Goal: Obtain resource: Obtain resource

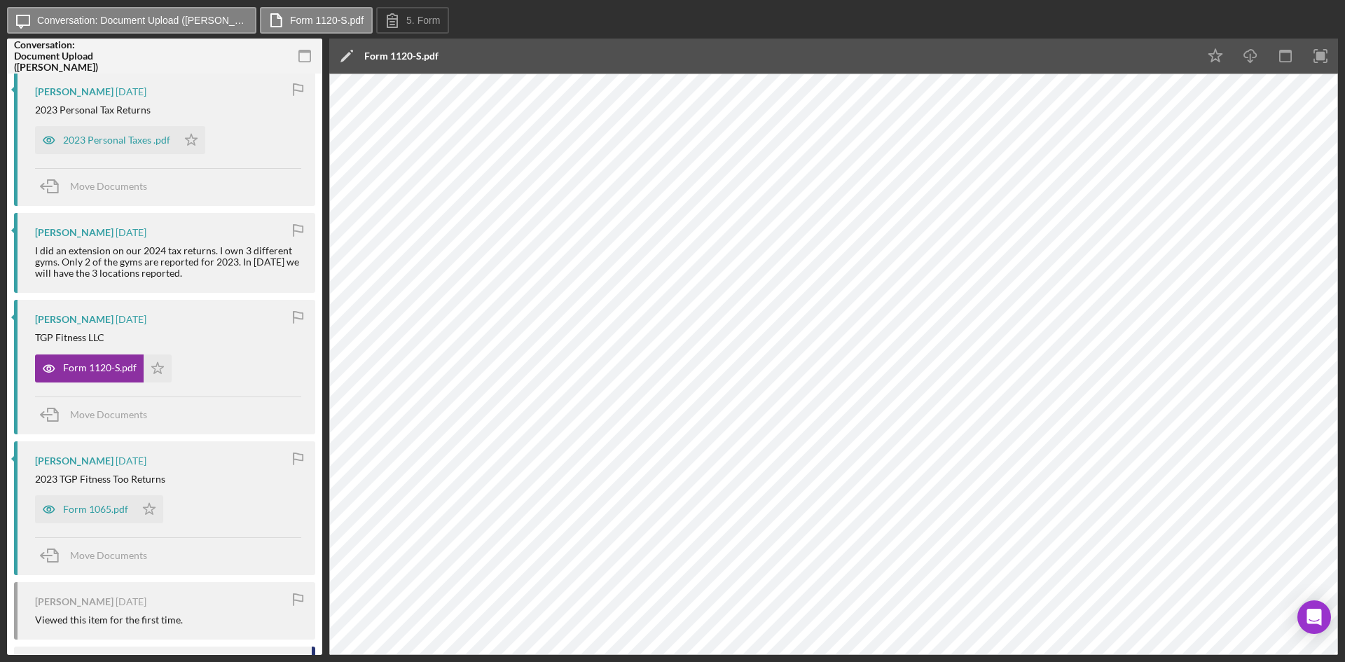
scroll to position [1401, 0]
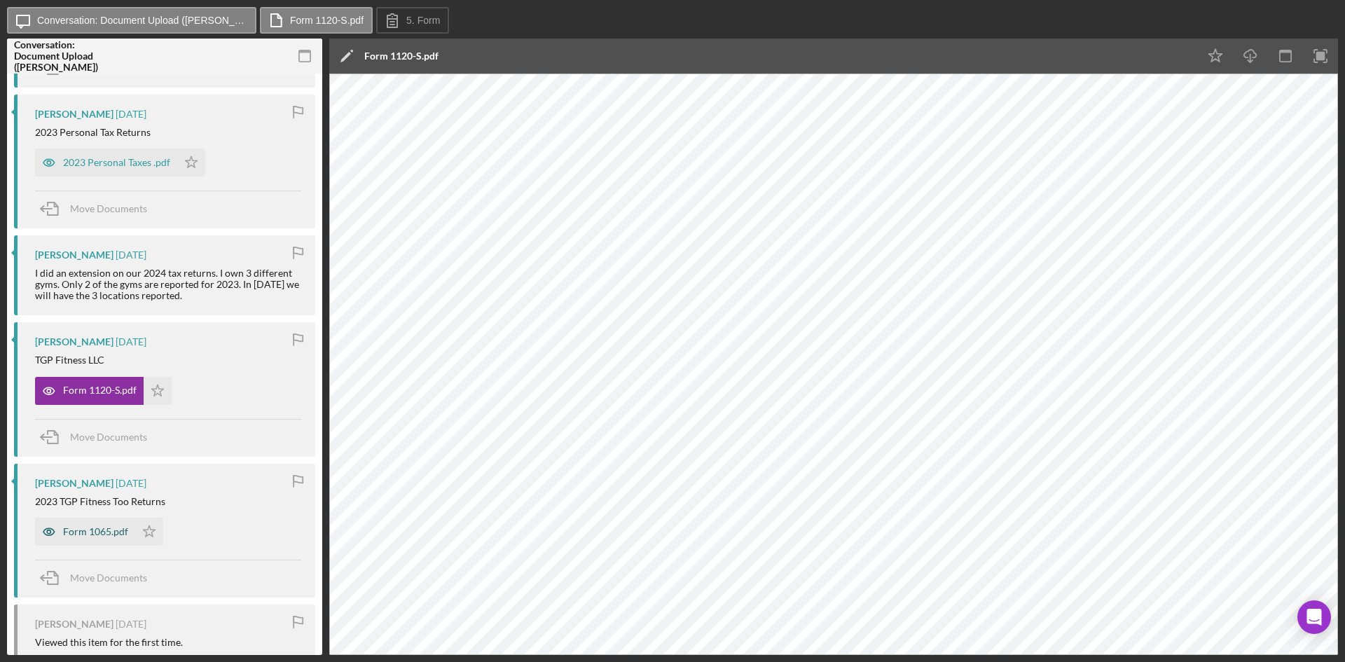
click at [89, 524] on div "Form 1065.pdf" at bounding box center [85, 532] width 100 height 28
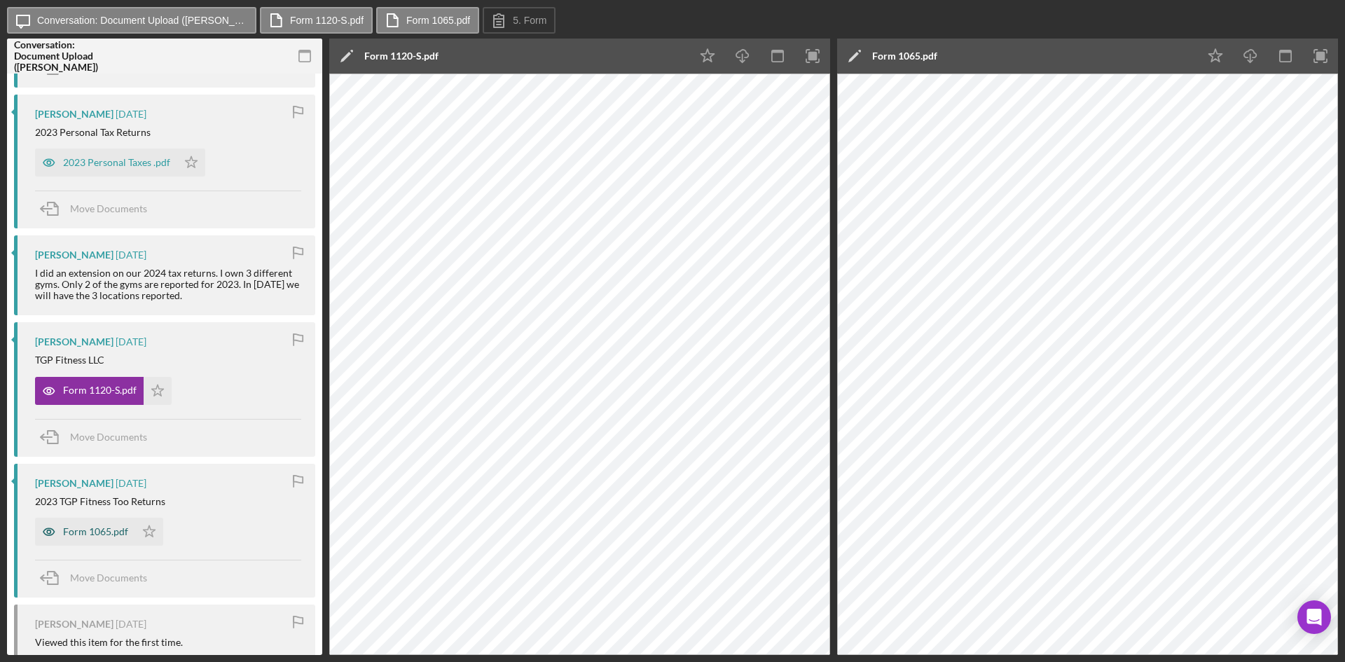
click at [91, 534] on div "Form 1065.pdf" at bounding box center [95, 531] width 65 height 11
click at [446, 23] on label "Form 1065.pdf" at bounding box center [438, 20] width 64 height 11
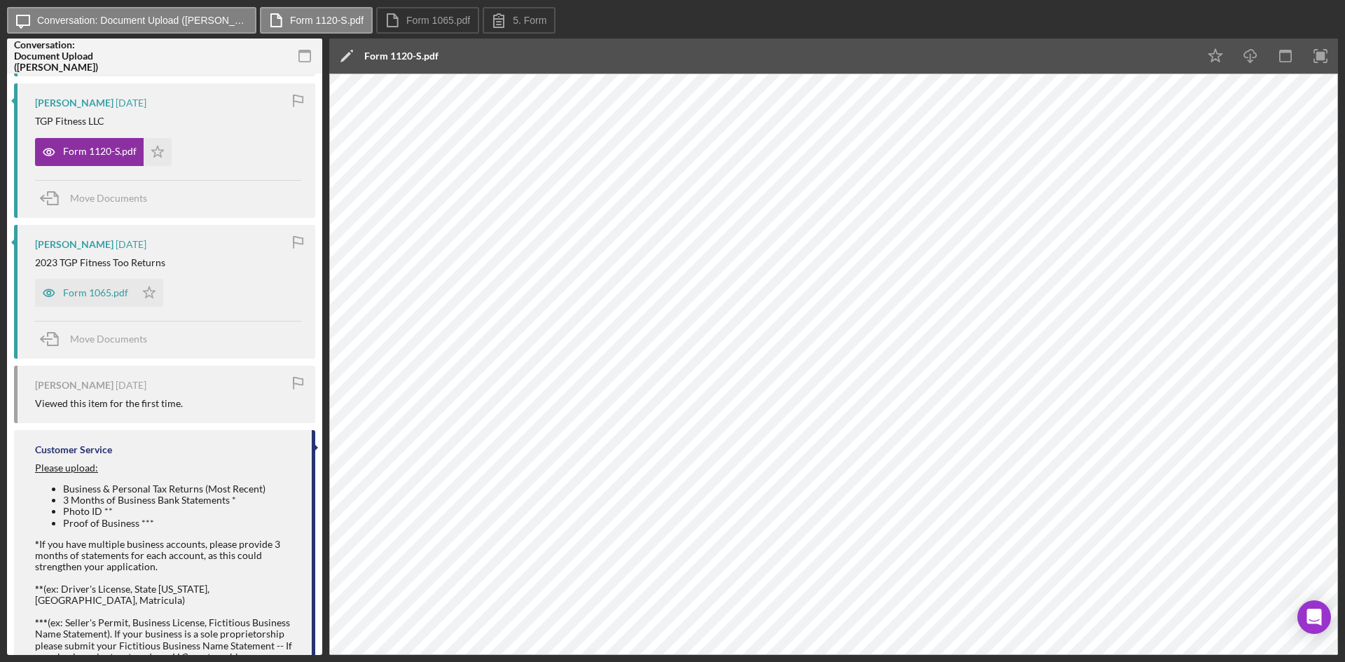
scroll to position [1609, 0]
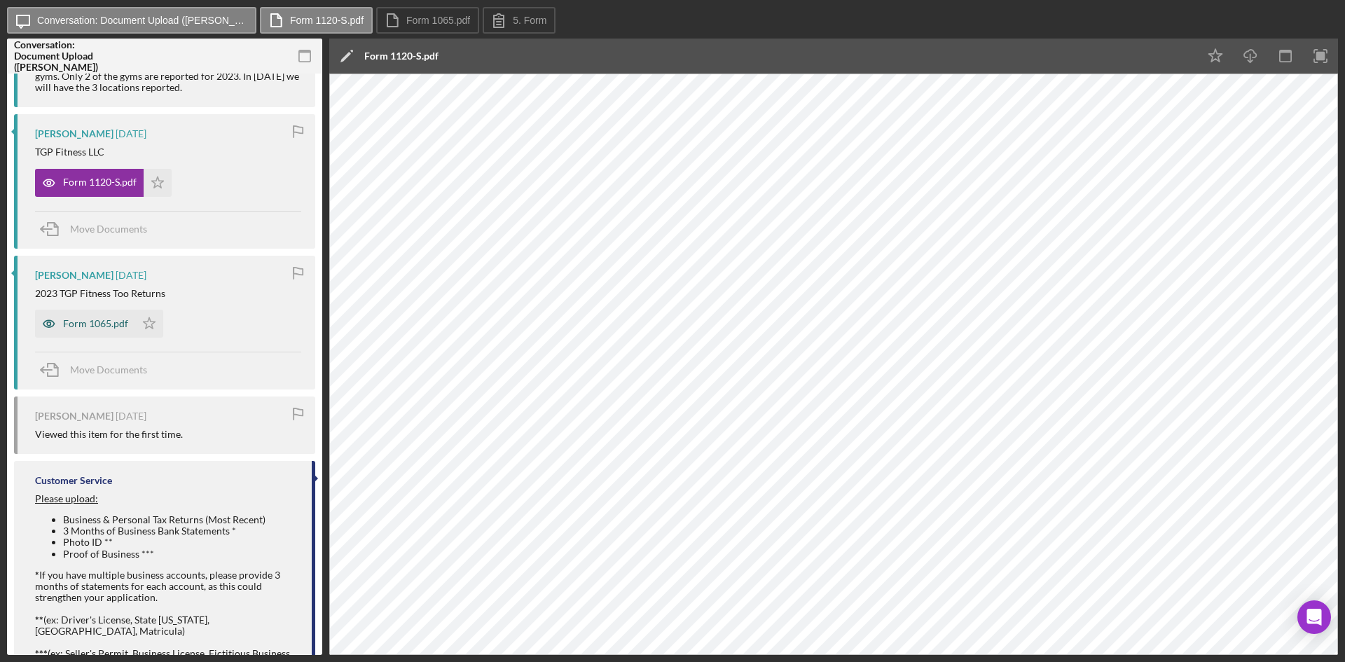
click at [110, 318] on div "Form 1065.pdf" at bounding box center [95, 323] width 65 height 11
click at [348, 19] on label "Form 1120-S.pdf" at bounding box center [327, 20] width 74 height 11
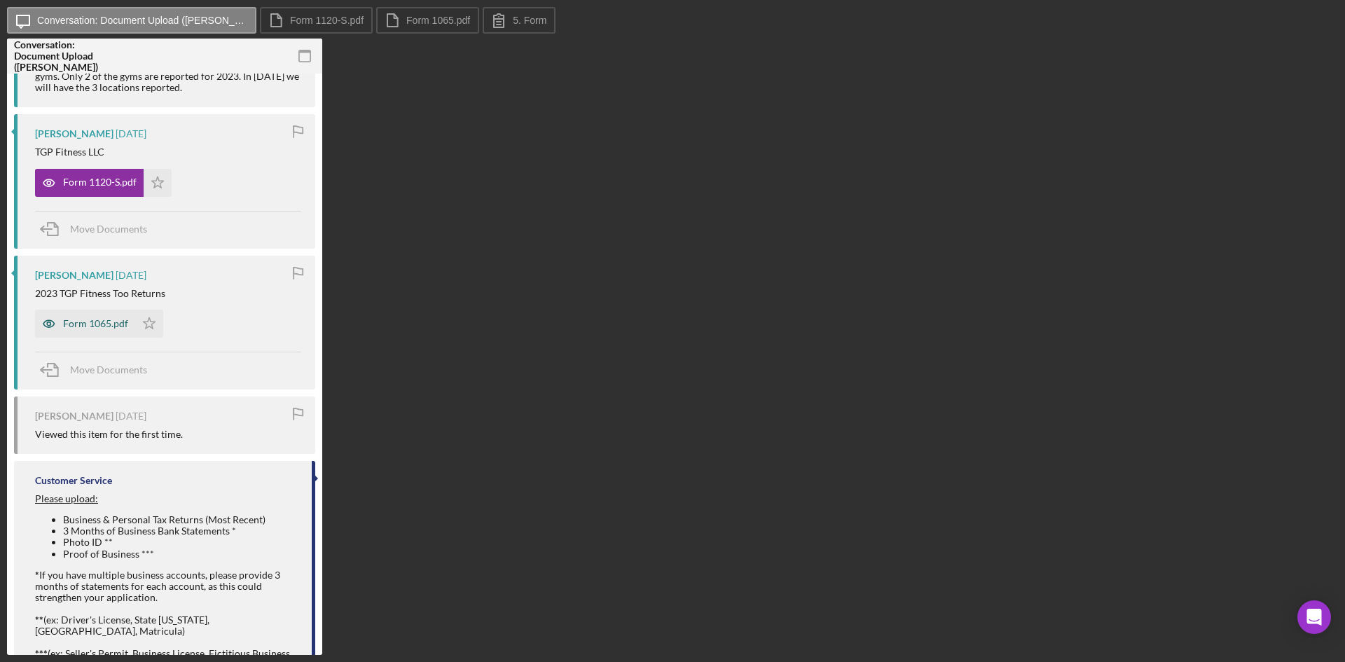
click at [97, 329] on div "Form 1065.pdf" at bounding box center [95, 323] width 65 height 11
click at [119, 323] on div "Form 1065.pdf" at bounding box center [95, 323] width 65 height 11
click at [418, 28] on button "Form 1065.pdf" at bounding box center [427, 20] width 103 height 27
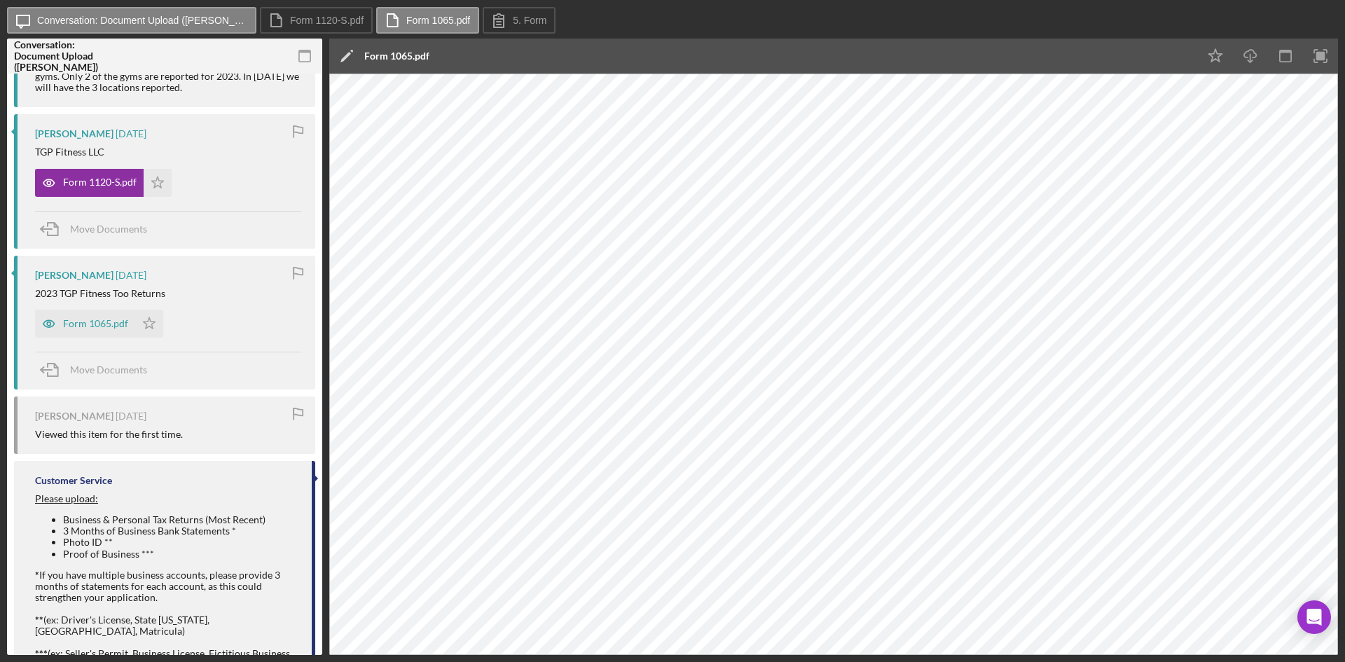
scroll to position [1679, 0]
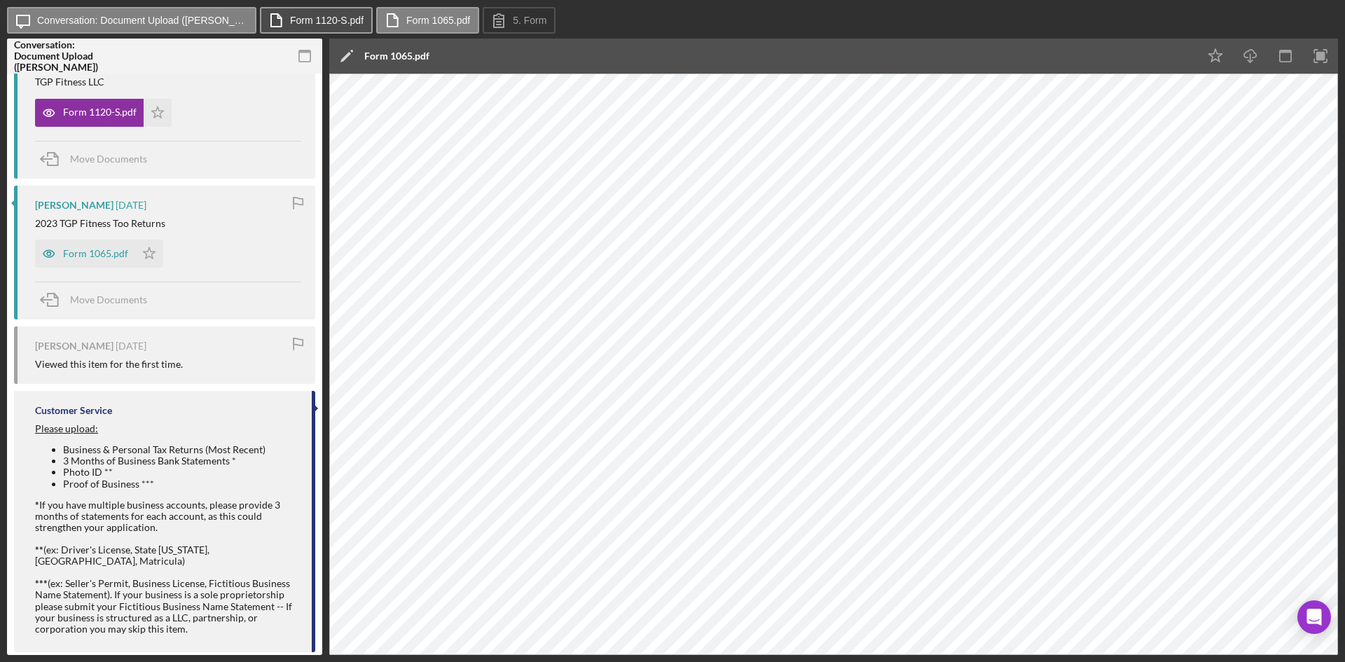
click at [326, 15] on label "Form 1120-S.pdf" at bounding box center [327, 20] width 74 height 11
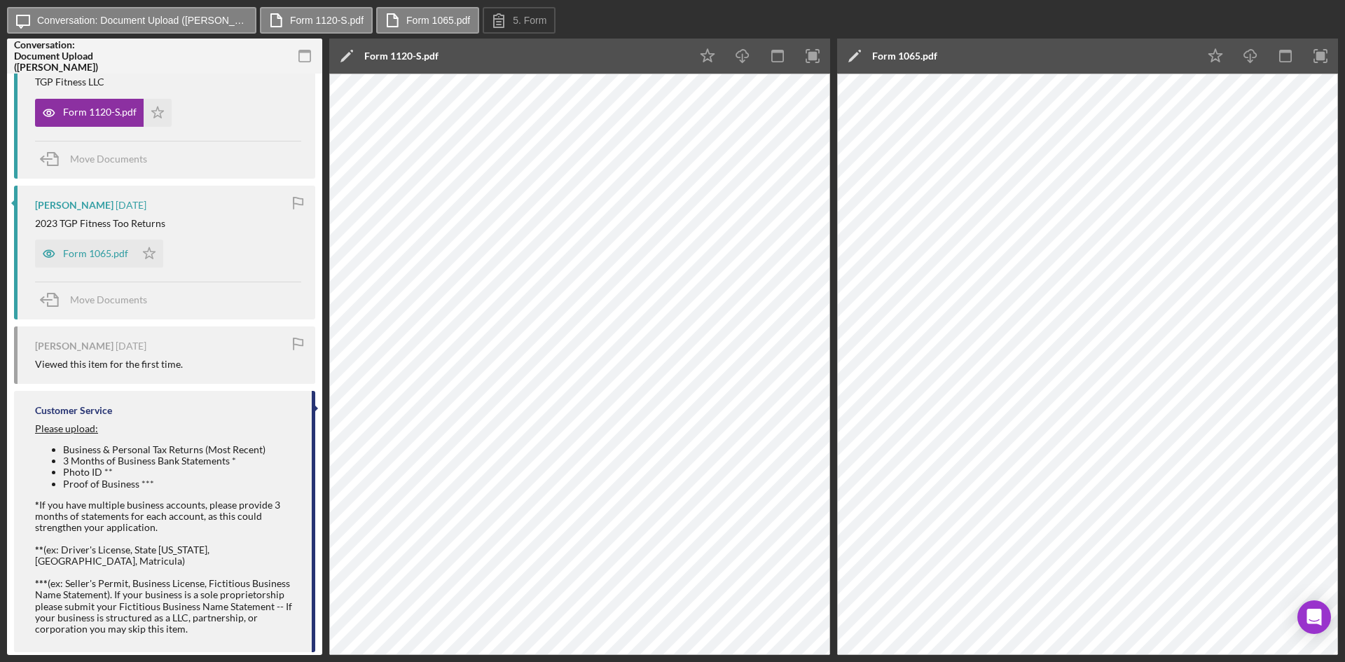
click at [450, 4] on div "Icon/Message Conversation: Document Upload ([PERSON_NAME]) Form 1120-S.pdf Form…" at bounding box center [672, 331] width 1345 height 662
click at [431, 17] on label "Form 1065.pdf" at bounding box center [438, 20] width 64 height 11
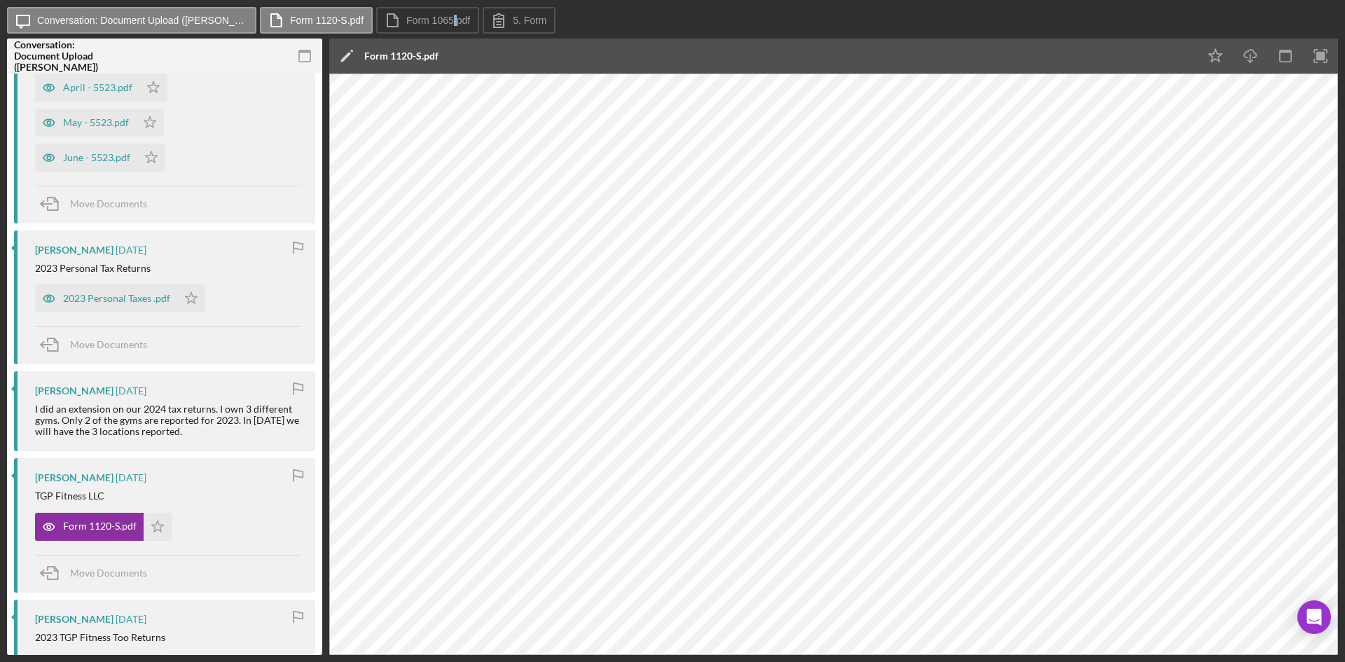
scroll to position [1259, 0]
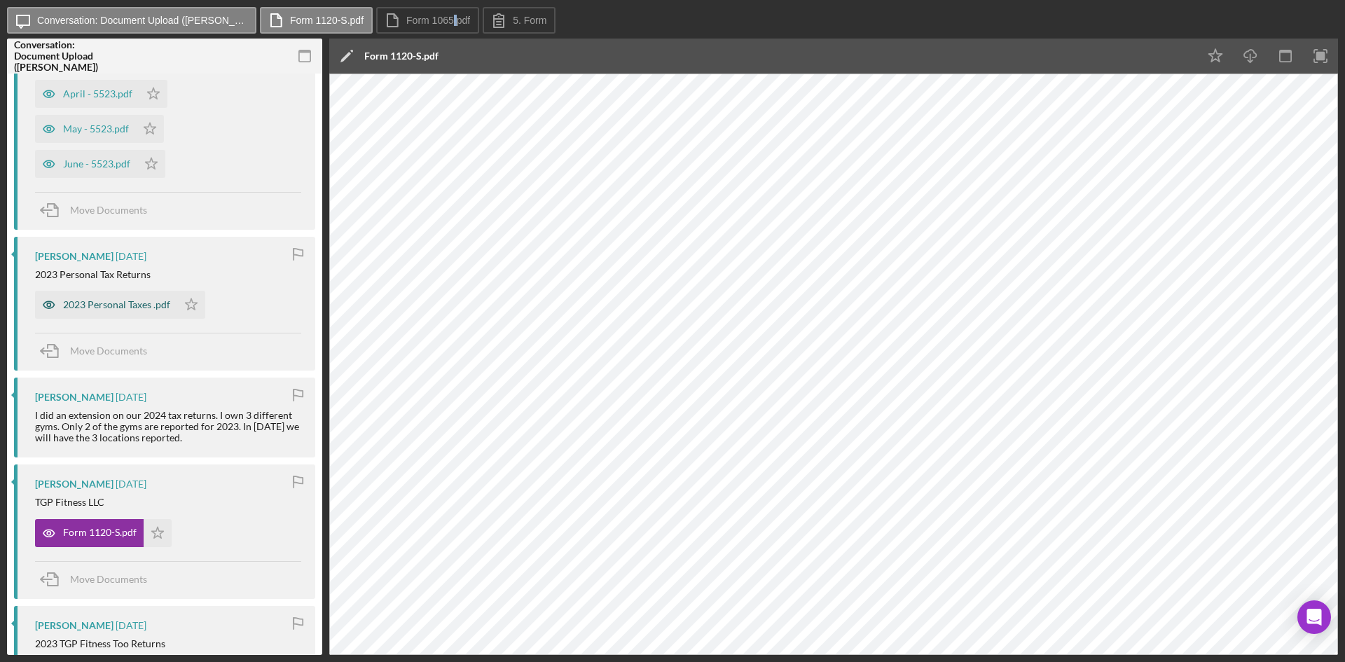
click at [130, 306] on div "2023 Personal Taxes .pdf" at bounding box center [116, 304] width 107 height 11
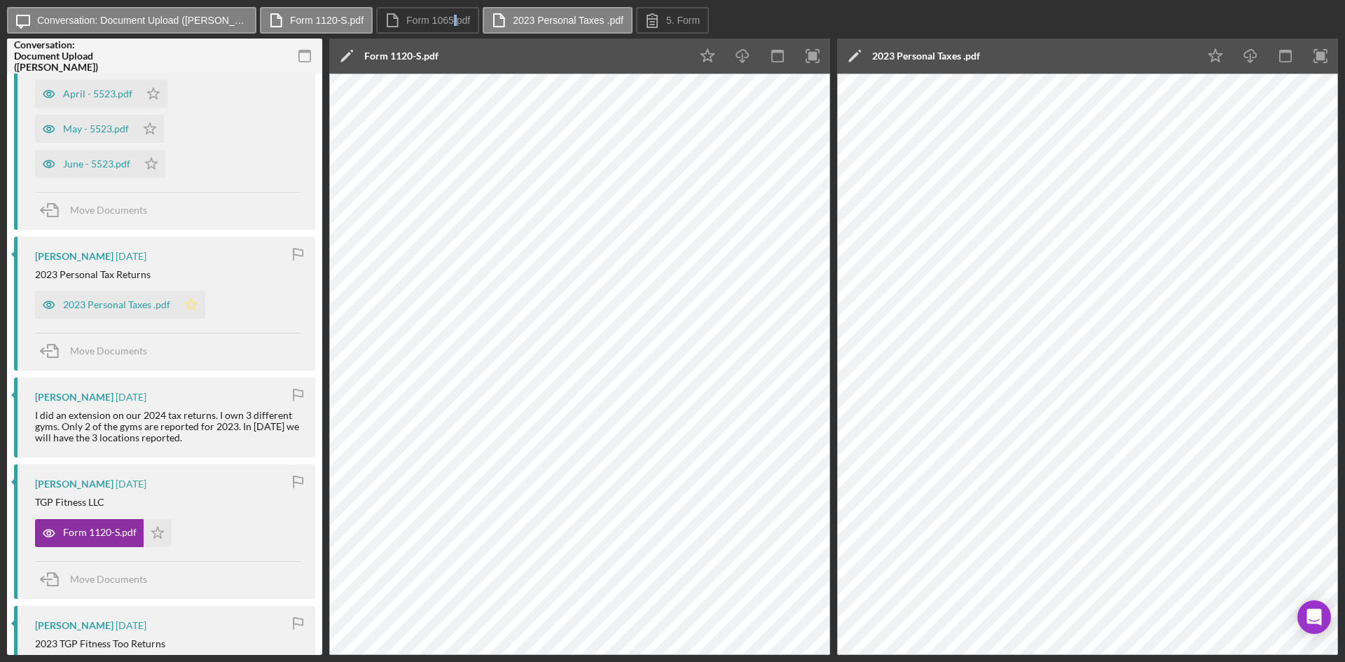
click at [190, 301] on icon "Icon/Star" at bounding box center [191, 305] width 28 height 28
click at [439, 15] on label "Form 1065.pdf" at bounding box center [438, 20] width 64 height 11
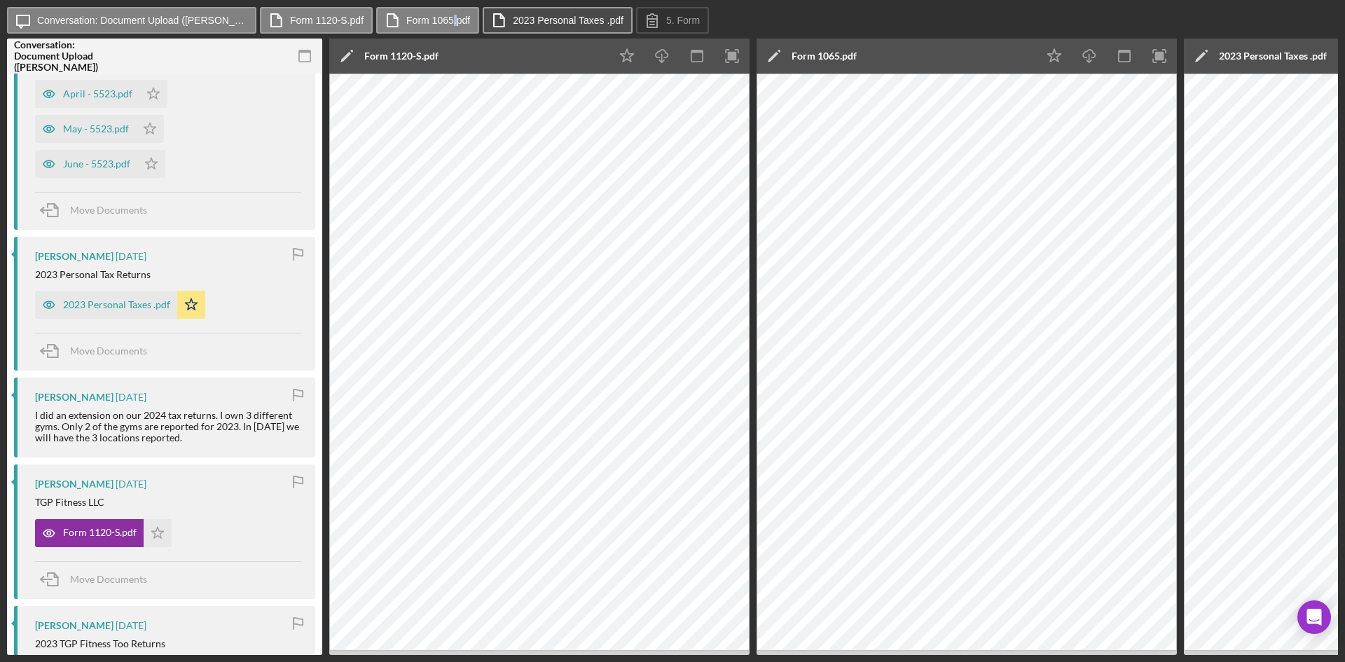
click at [556, 20] on label "2023 Personal Taxes .pdf" at bounding box center [568, 20] width 111 height 11
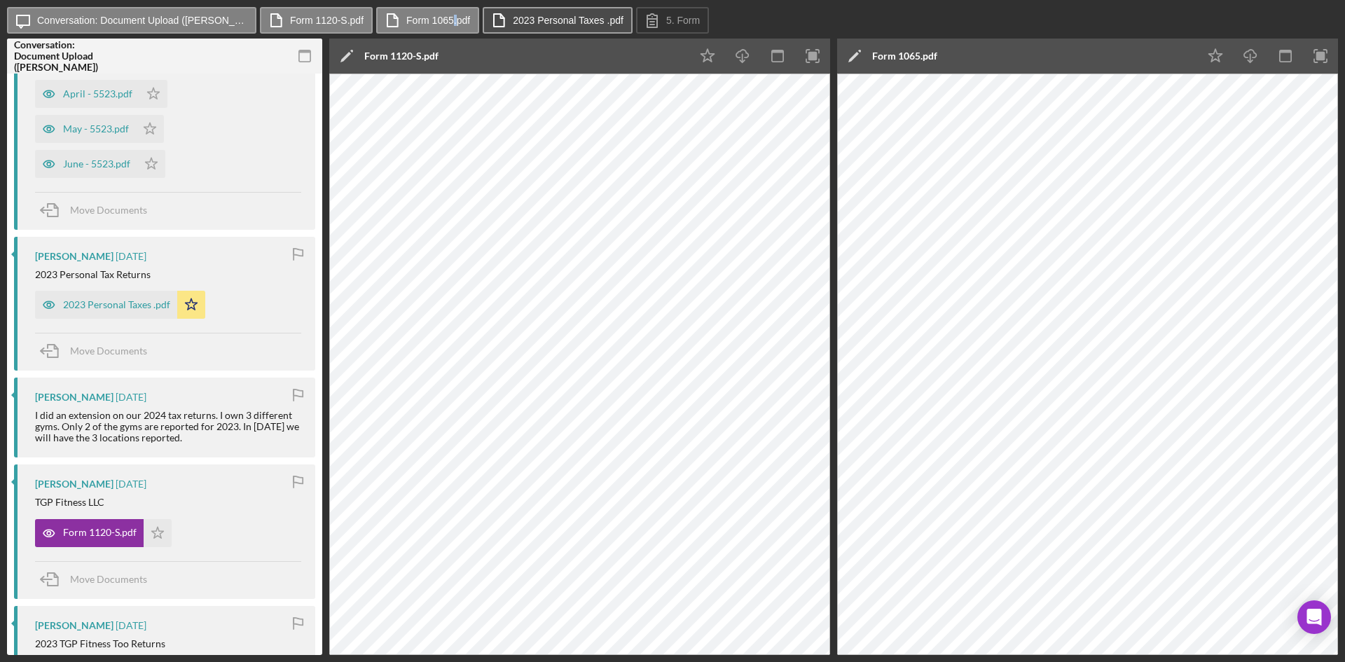
click at [539, 23] on label "2023 Personal Taxes .pdf" at bounding box center [568, 20] width 111 height 11
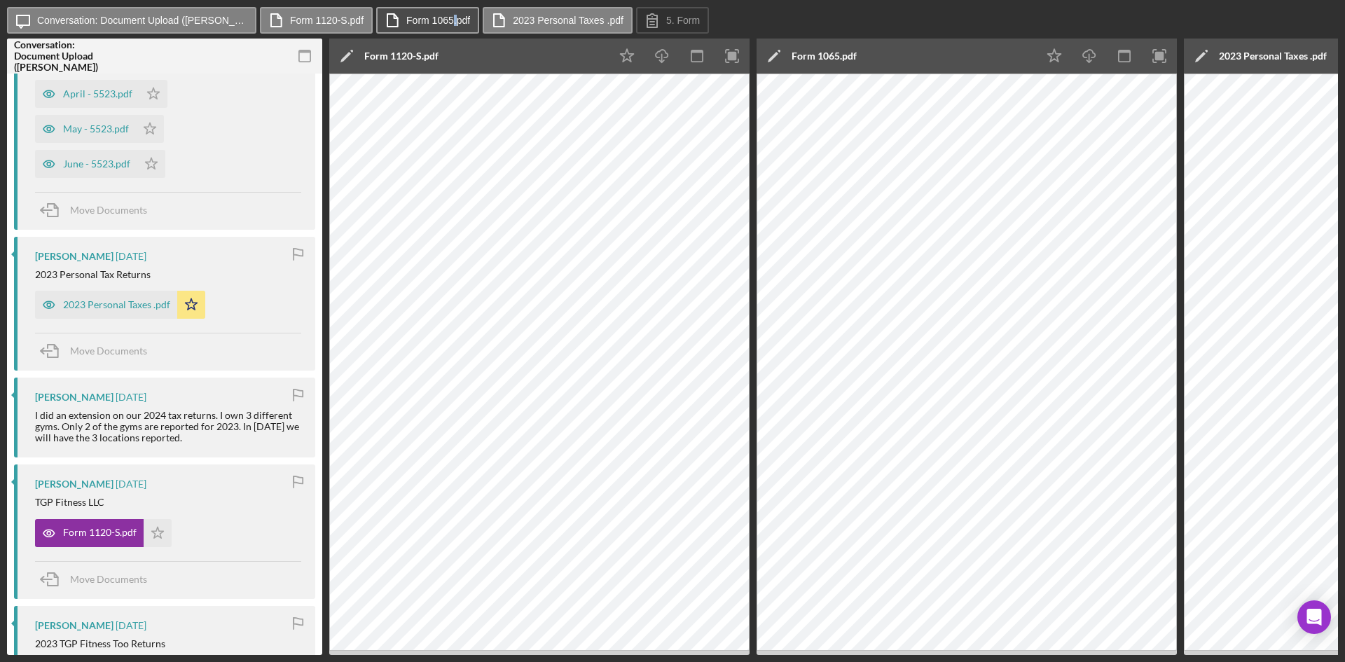
click at [428, 20] on label "Form 1065.pdf" at bounding box center [438, 20] width 64 height 11
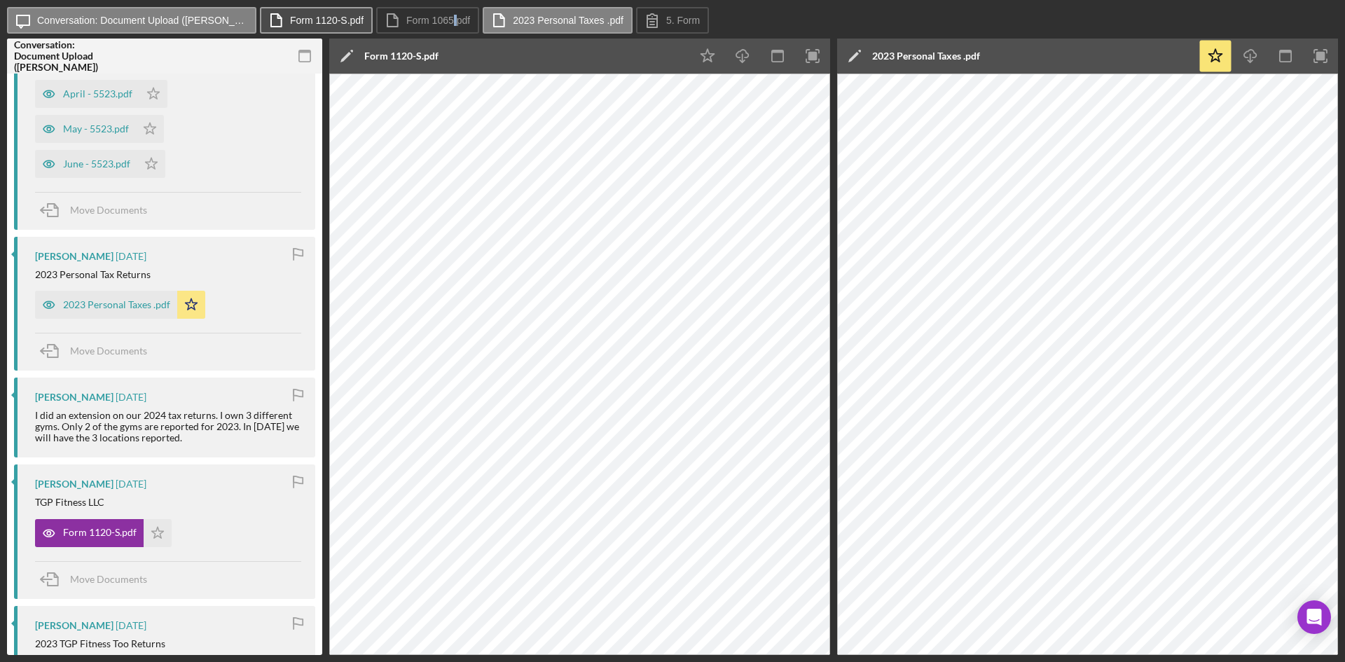
click at [361, 18] on button "Form 1120-S.pdf" at bounding box center [316, 20] width 113 height 27
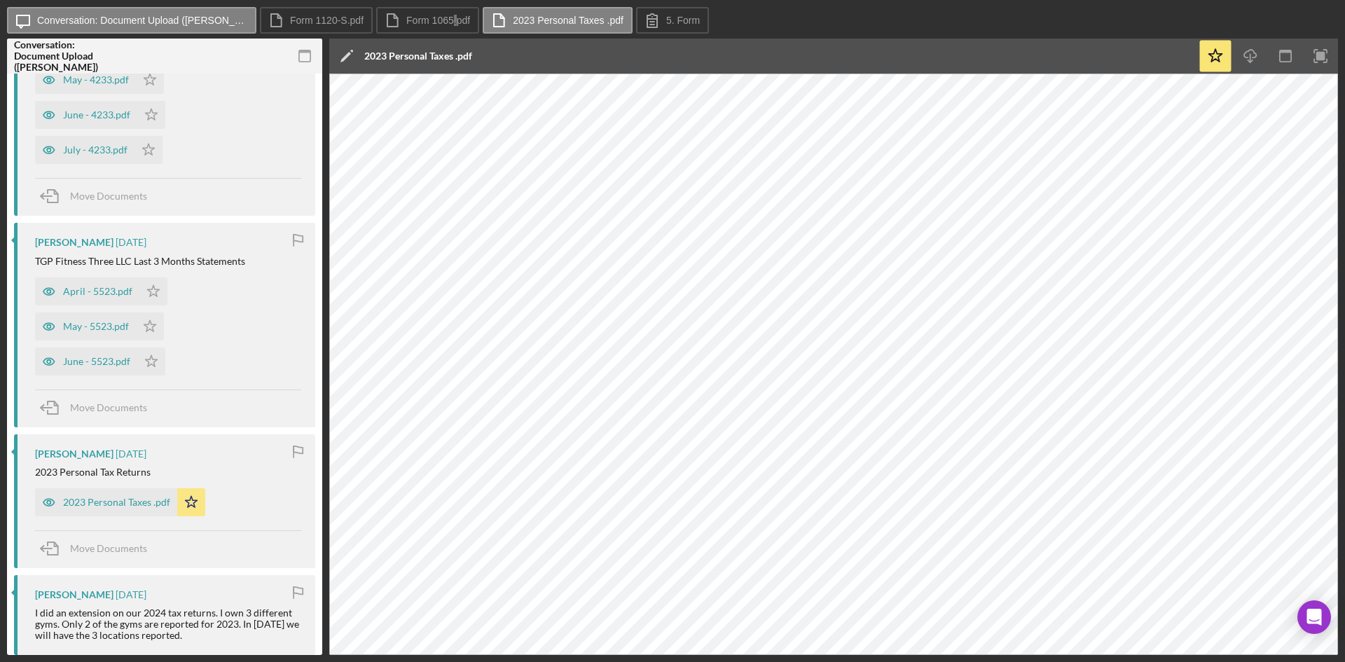
scroll to position [1049, 0]
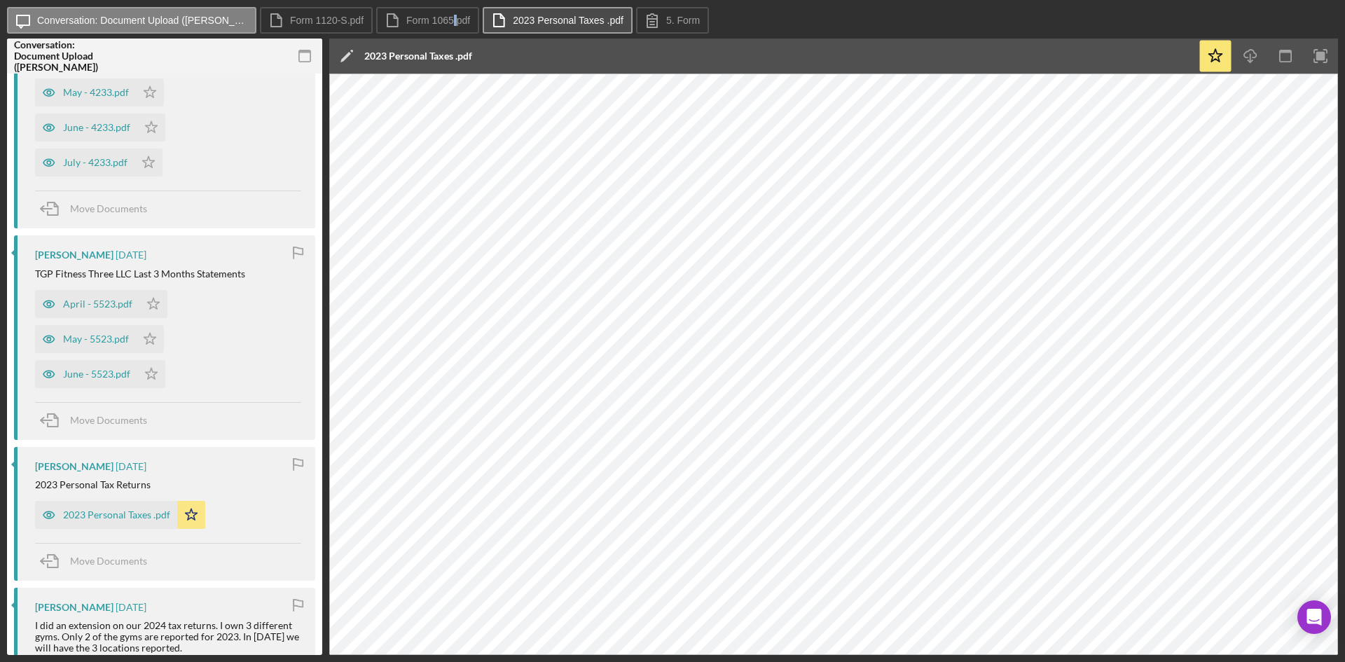
click at [550, 17] on label "2023 Personal Taxes .pdf" at bounding box center [568, 20] width 111 height 11
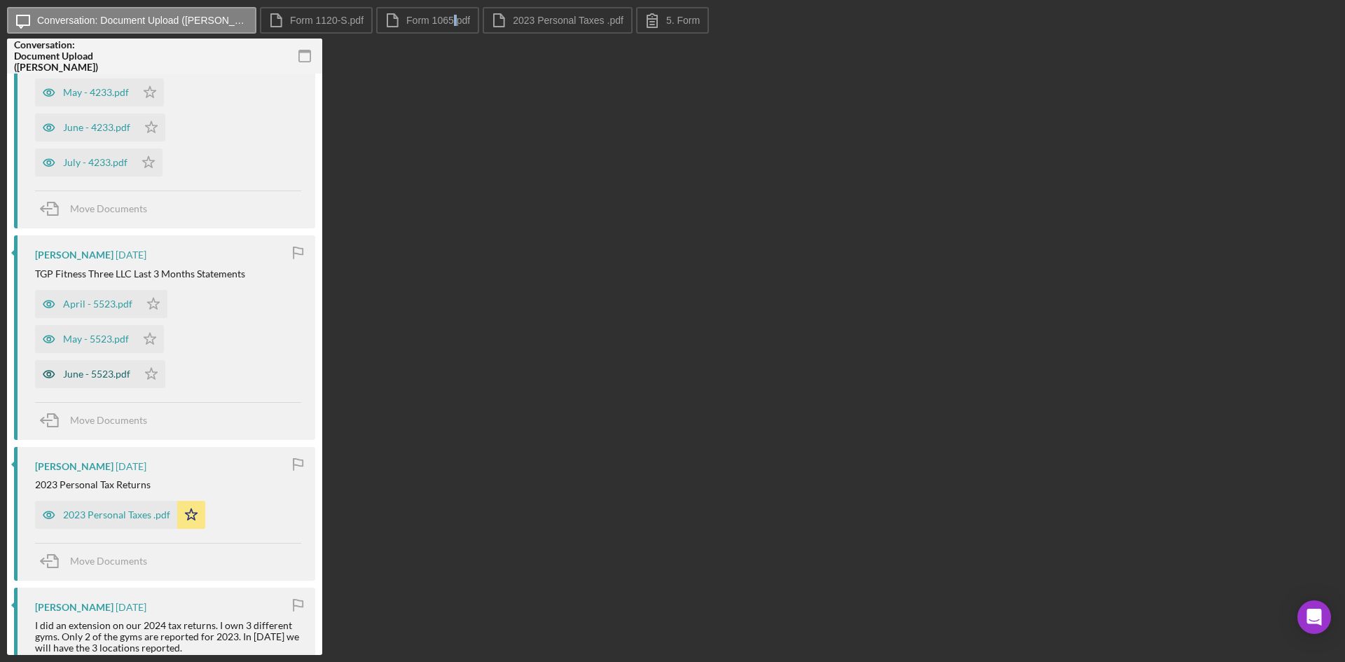
click at [101, 383] on div "June - 5523.pdf" at bounding box center [86, 374] width 102 height 28
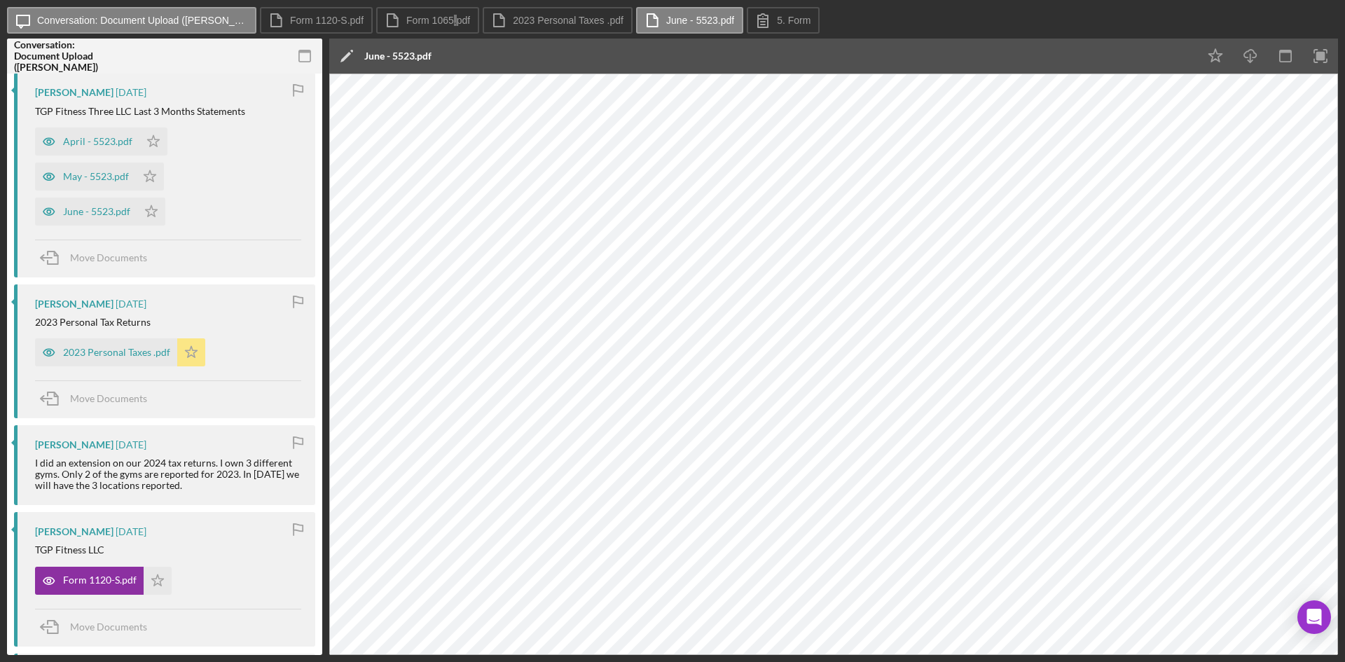
scroll to position [1189, 0]
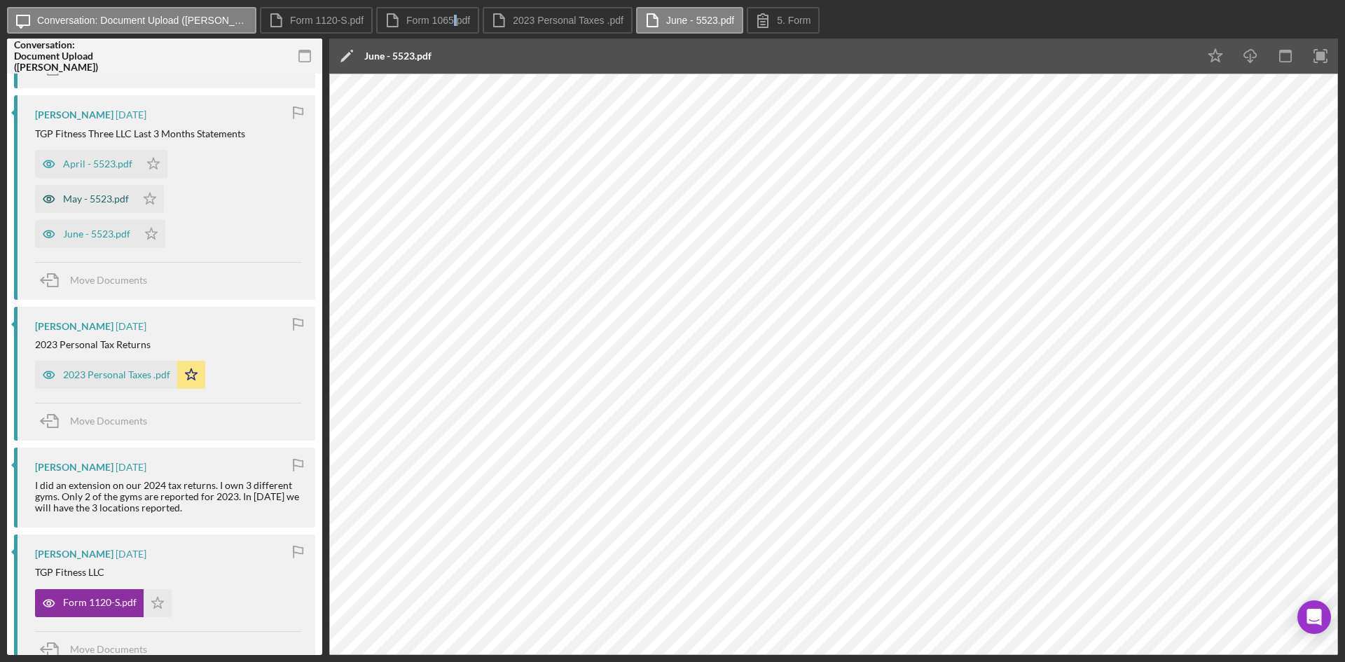
click at [104, 195] on div "May - 5523.pdf" at bounding box center [96, 198] width 66 height 11
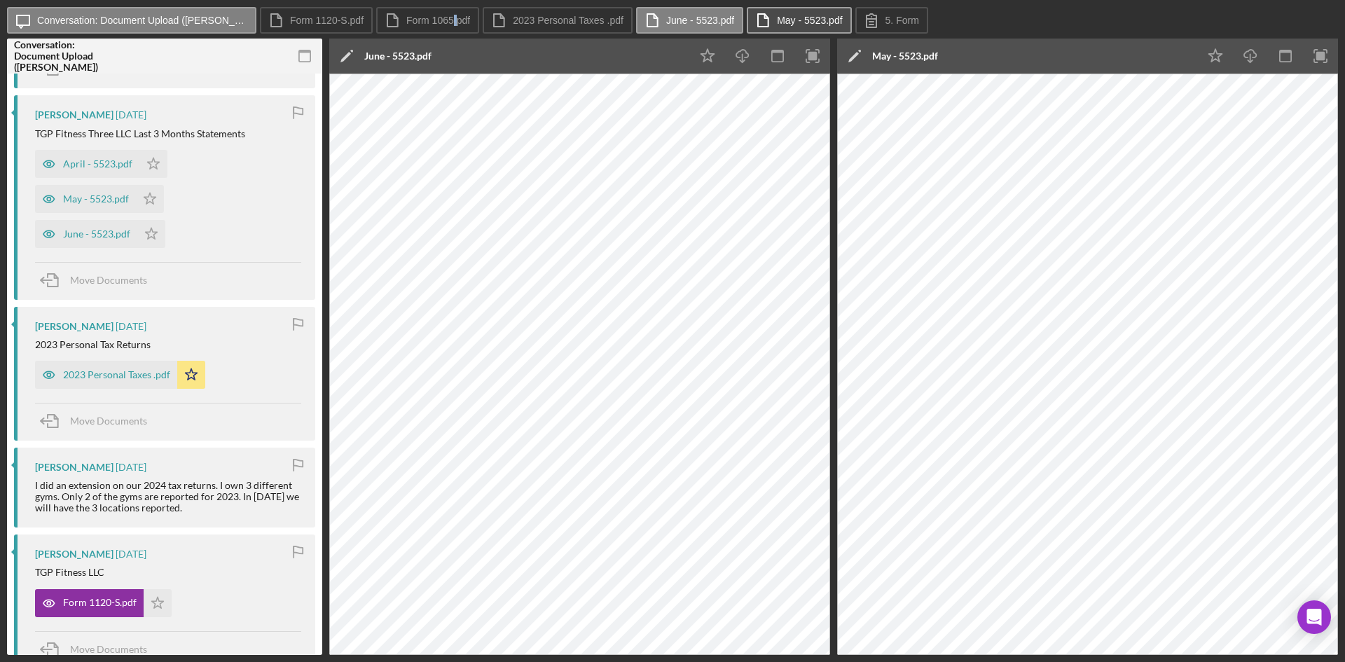
click at [801, 18] on label "May - 5523.pdf" at bounding box center [809, 20] width 65 height 11
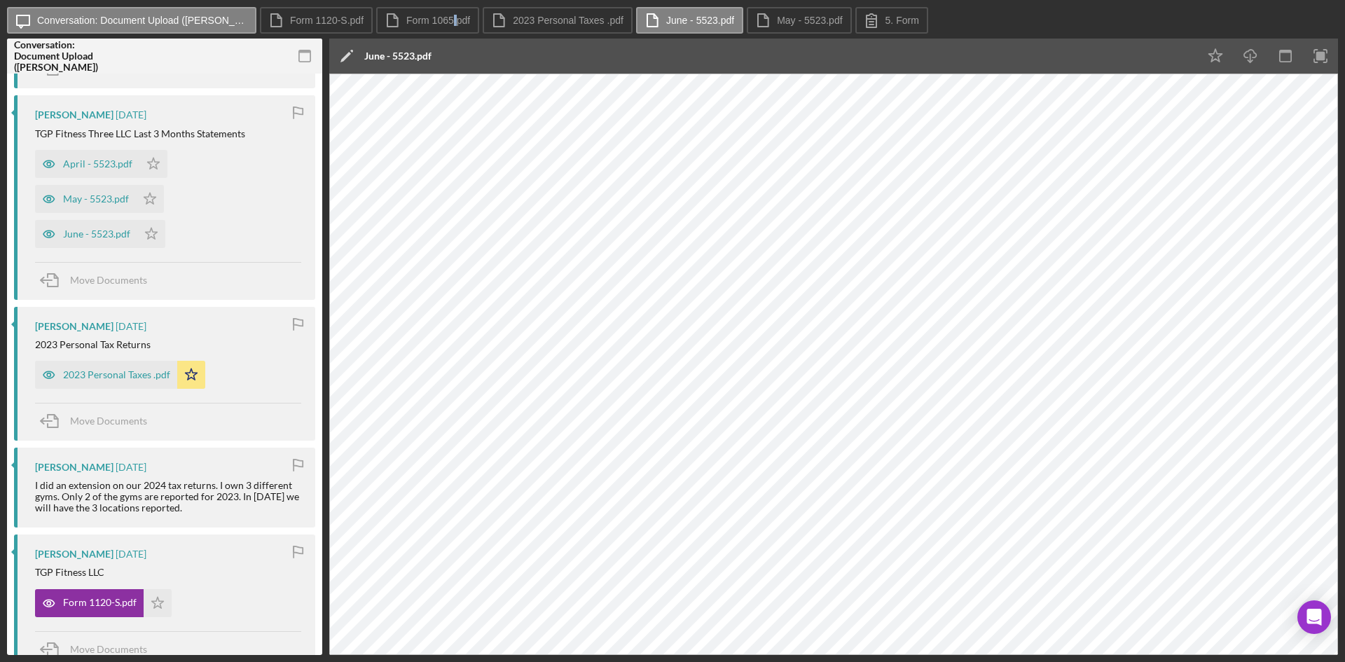
scroll to position [1119, 0]
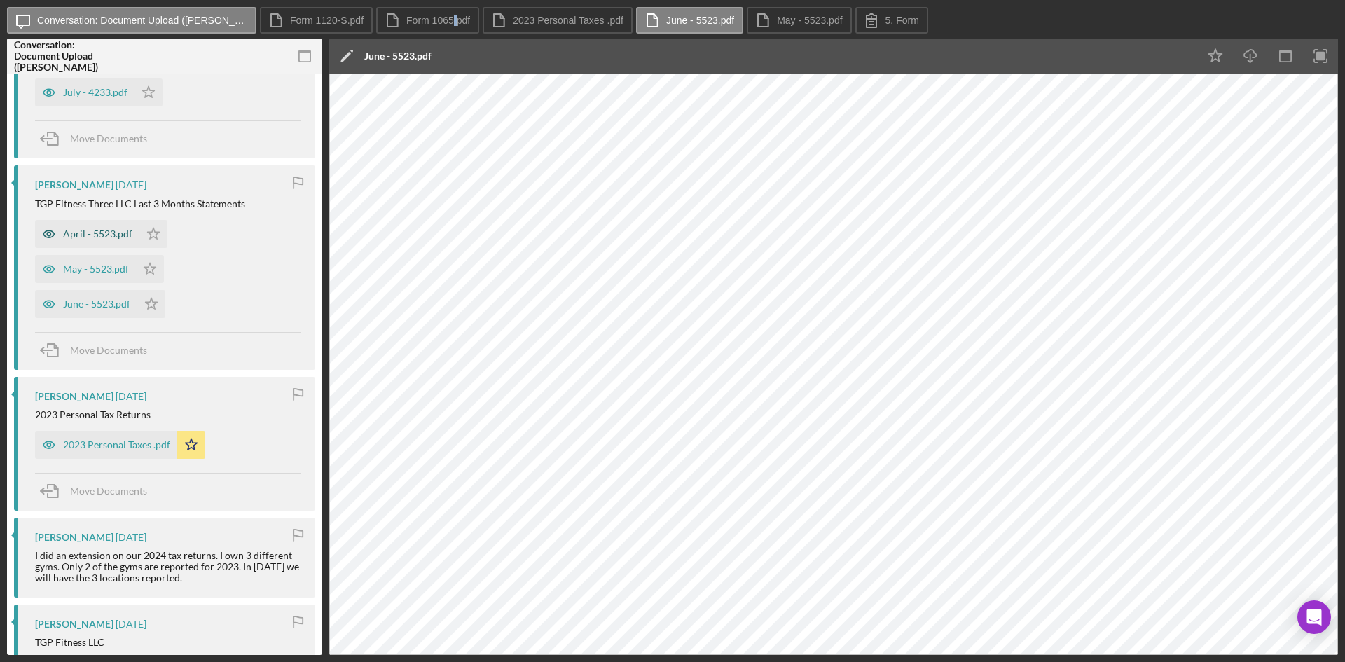
click at [102, 238] on div "April - 5523.pdf" at bounding box center [97, 233] width 69 height 11
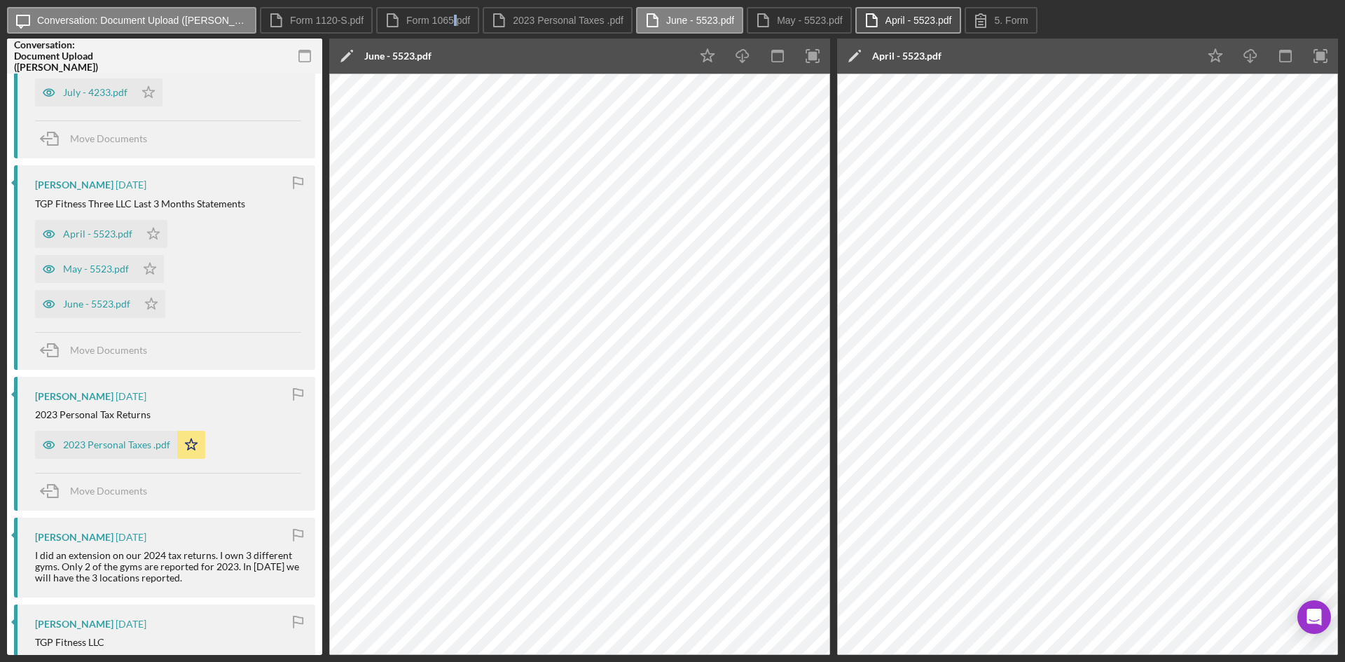
click at [886, 18] on label "April - 5523.pdf" at bounding box center [919, 20] width 67 height 11
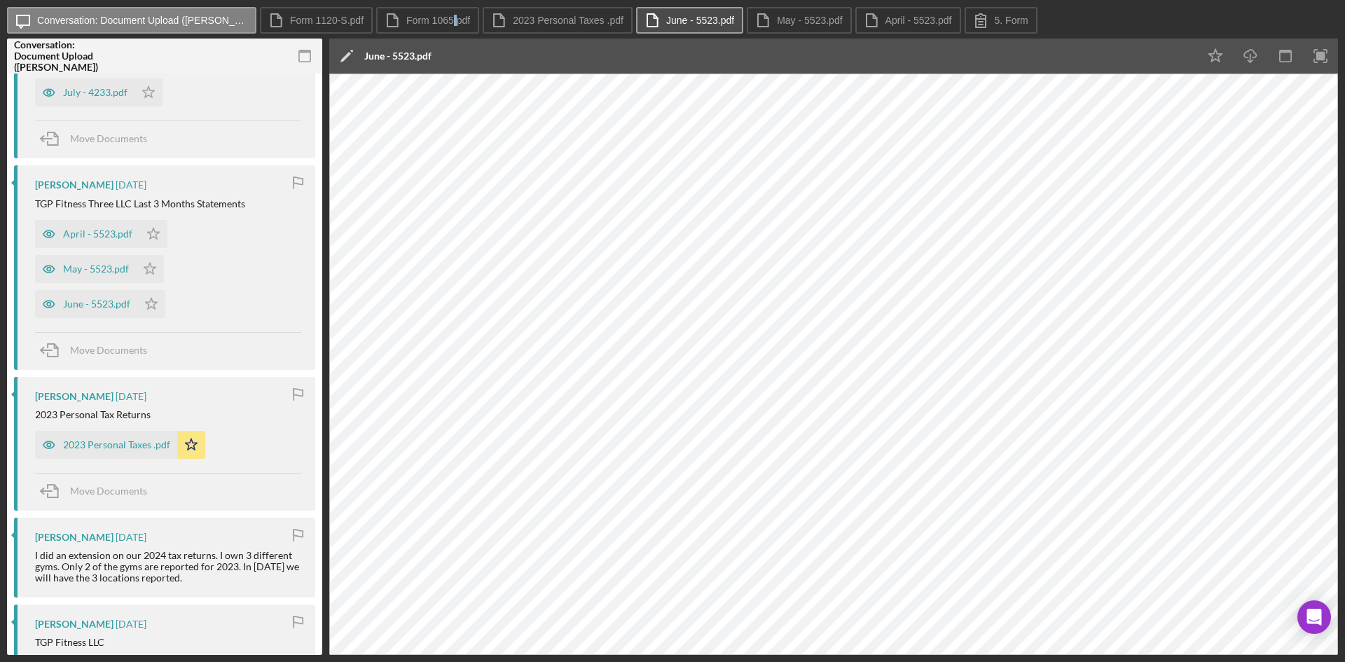
click at [703, 17] on label "June - 5523.pdf" at bounding box center [700, 20] width 68 height 11
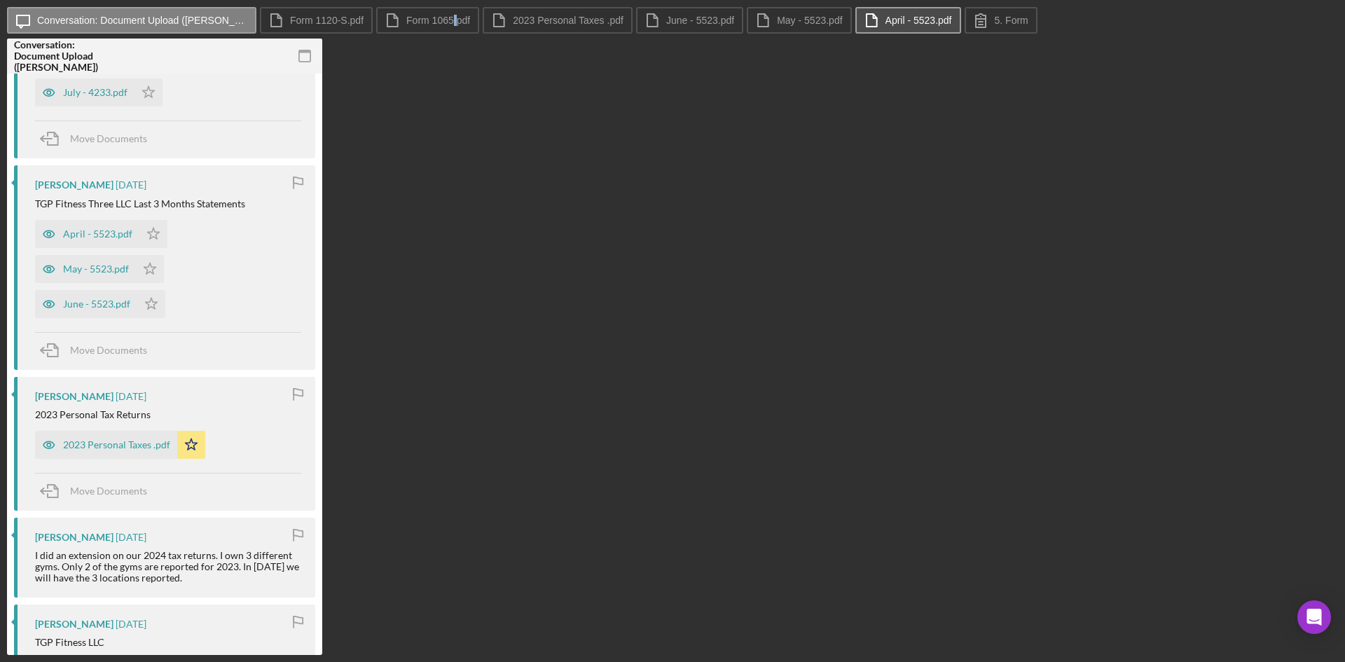
click at [879, 12] on icon at bounding box center [871, 20] width 35 height 35
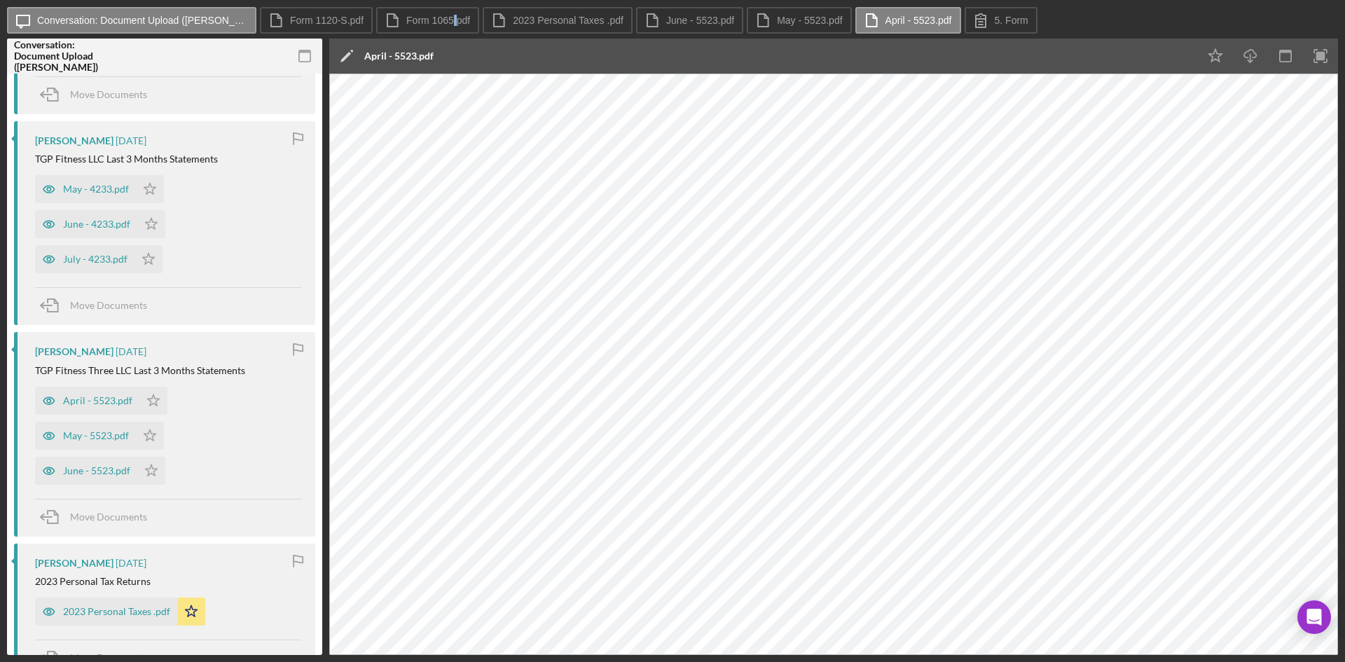
scroll to position [909, 0]
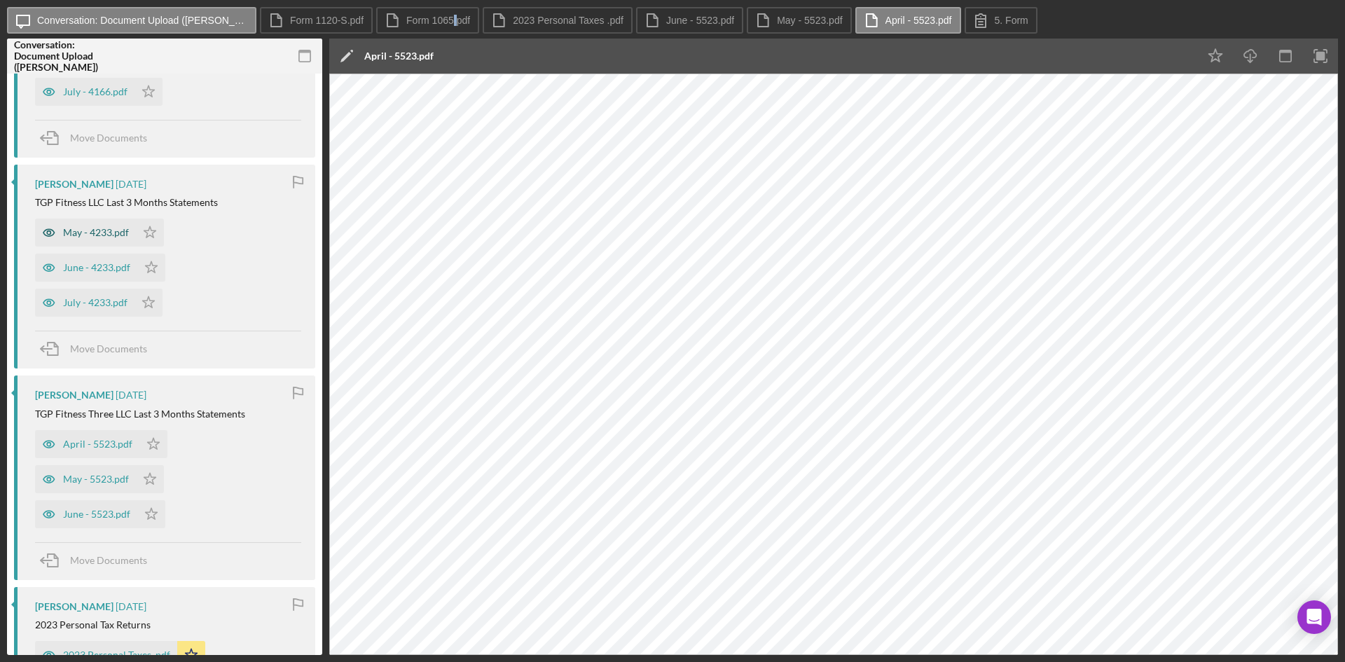
click at [96, 227] on div "May - 4233.pdf" at bounding box center [96, 232] width 66 height 11
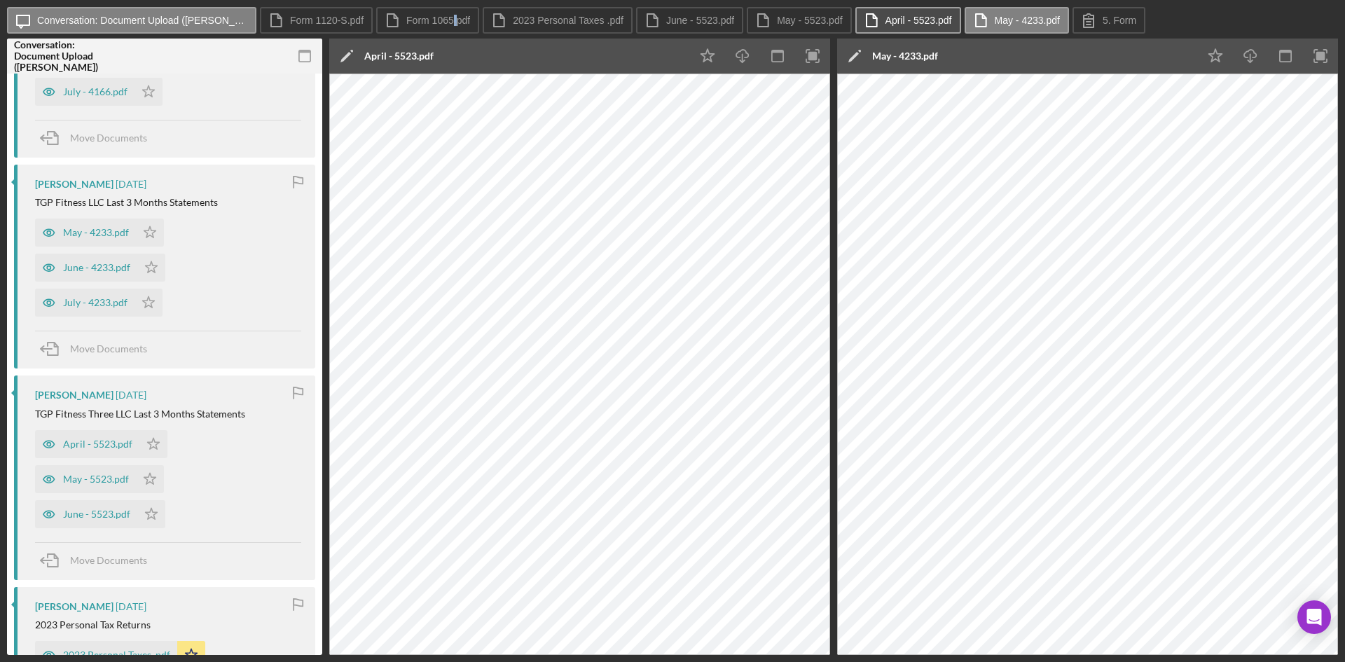
click at [895, 15] on label "April - 5523.pdf" at bounding box center [919, 20] width 67 height 11
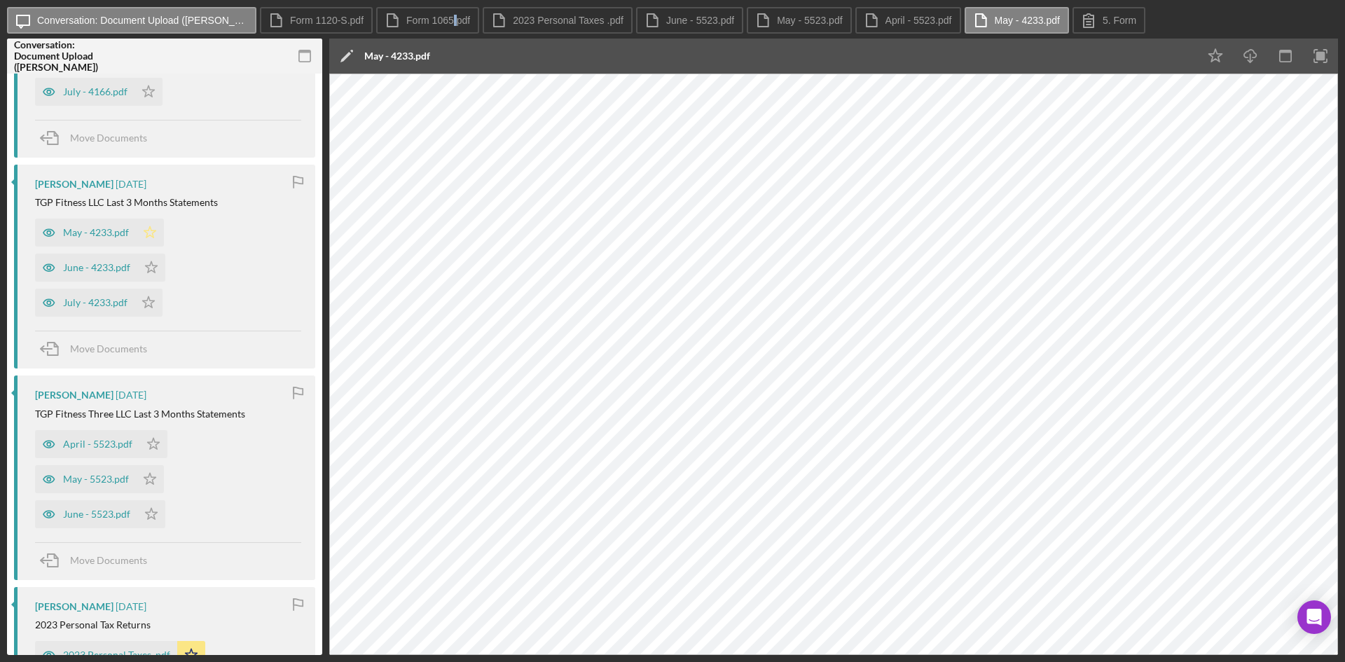
click at [154, 228] on icon "Icon/Star" at bounding box center [150, 233] width 28 height 28
click at [102, 273] on div "June - 4233.pdf" at bounding box center [96, 267] width 67 height 11
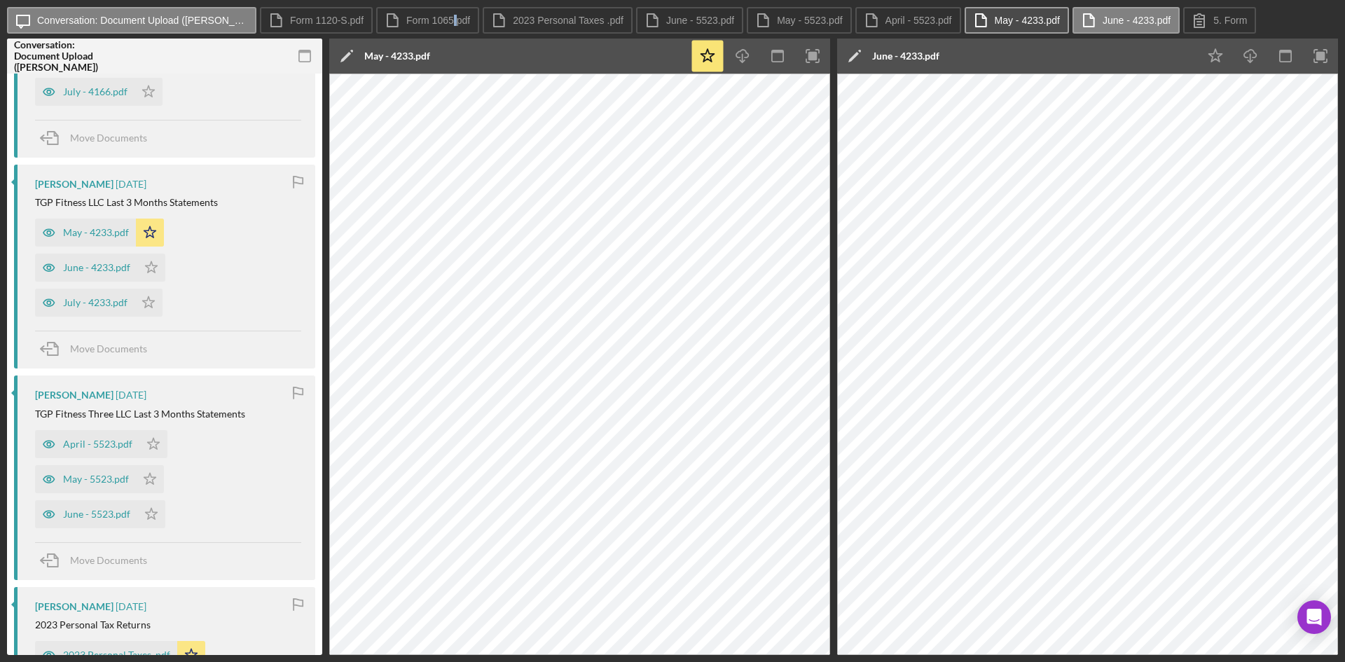
click at [1003, 20] on label "May - 4233.pdf" at bounding box center [1027, 20] width 65 height 11
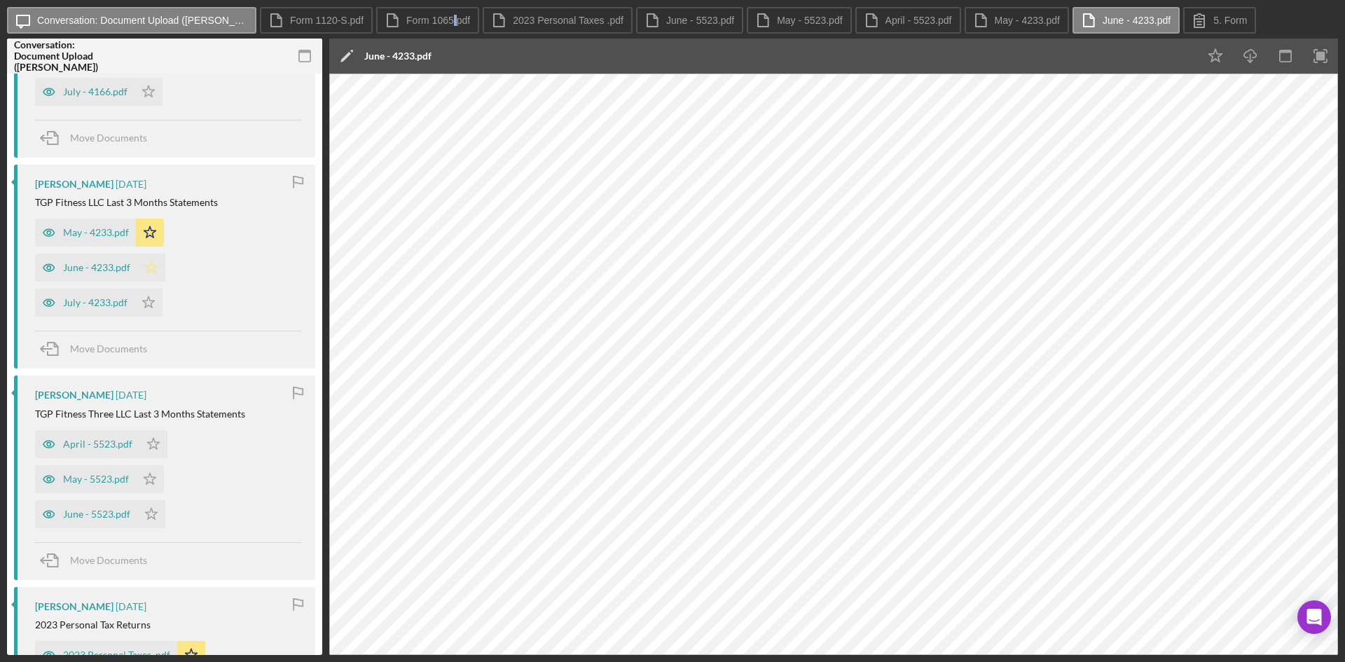
click at [155, 259] on icon "Icon/Star" at bounding box center [151, 268] width 28 height 28
click at [105, 296] on div "July - 4233.pdf" at bounding box center [84, 303] width 99 height 28
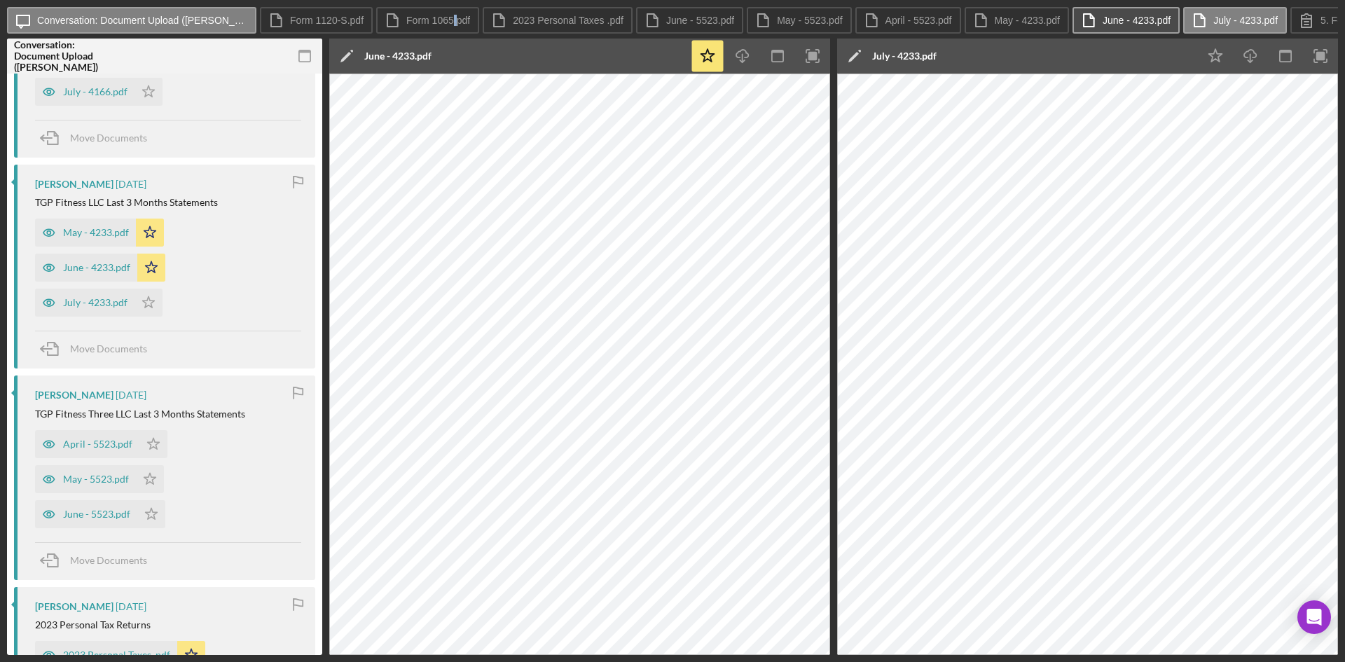
click at [1120, 21] on label "June - 4233.pdf" at bounding box center [1137, 20] width 68 height 11
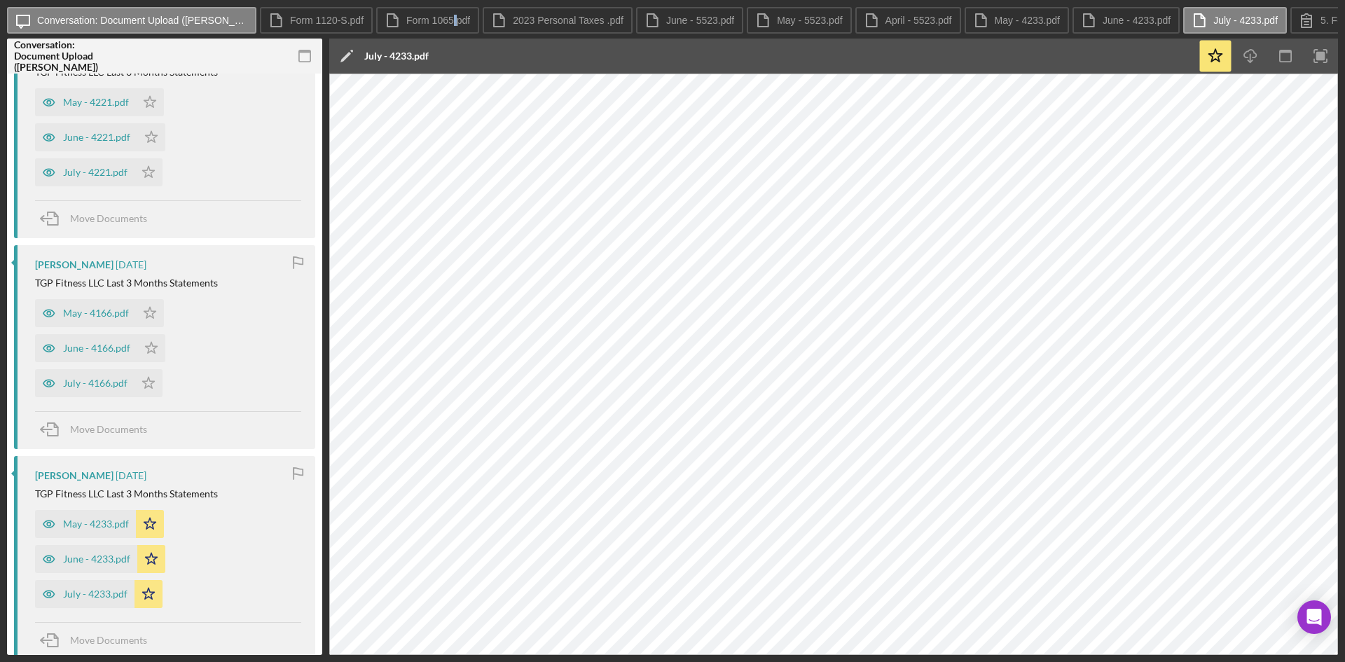
scroll to position [628, 0]
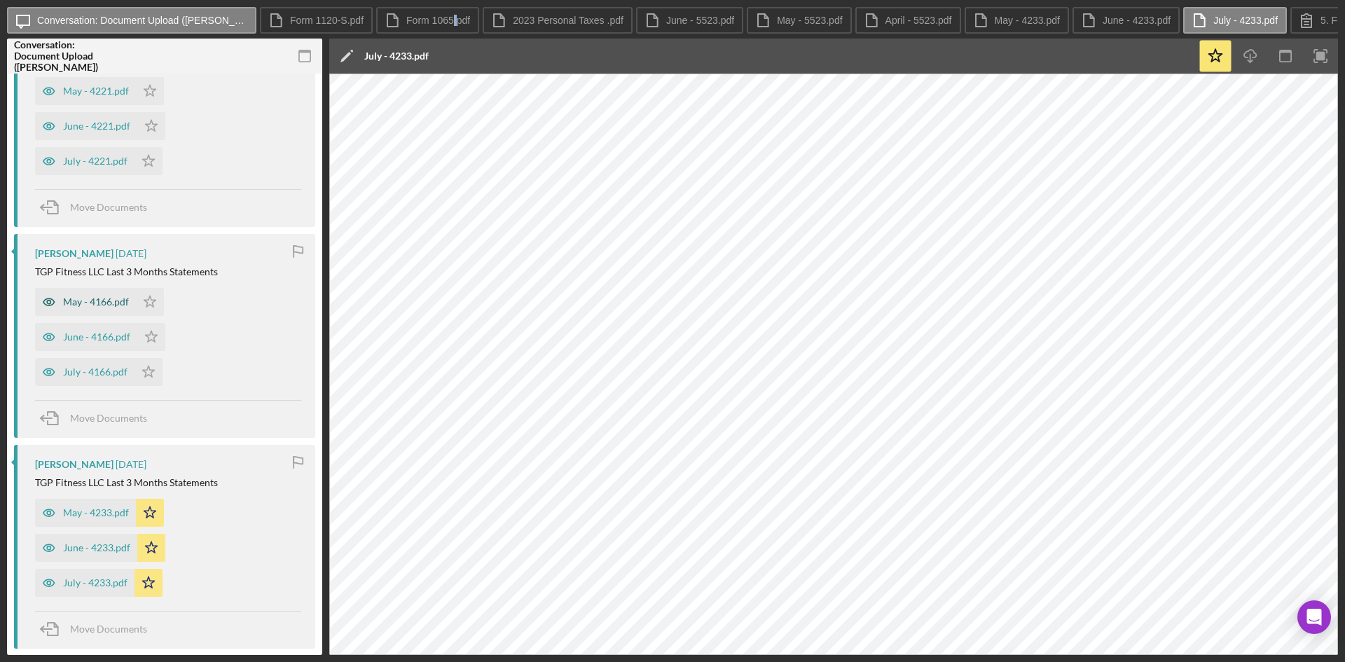
click at [92, 300] on div "May - 4166.pdf" at bounding box center [96, 301] width 66 height 11
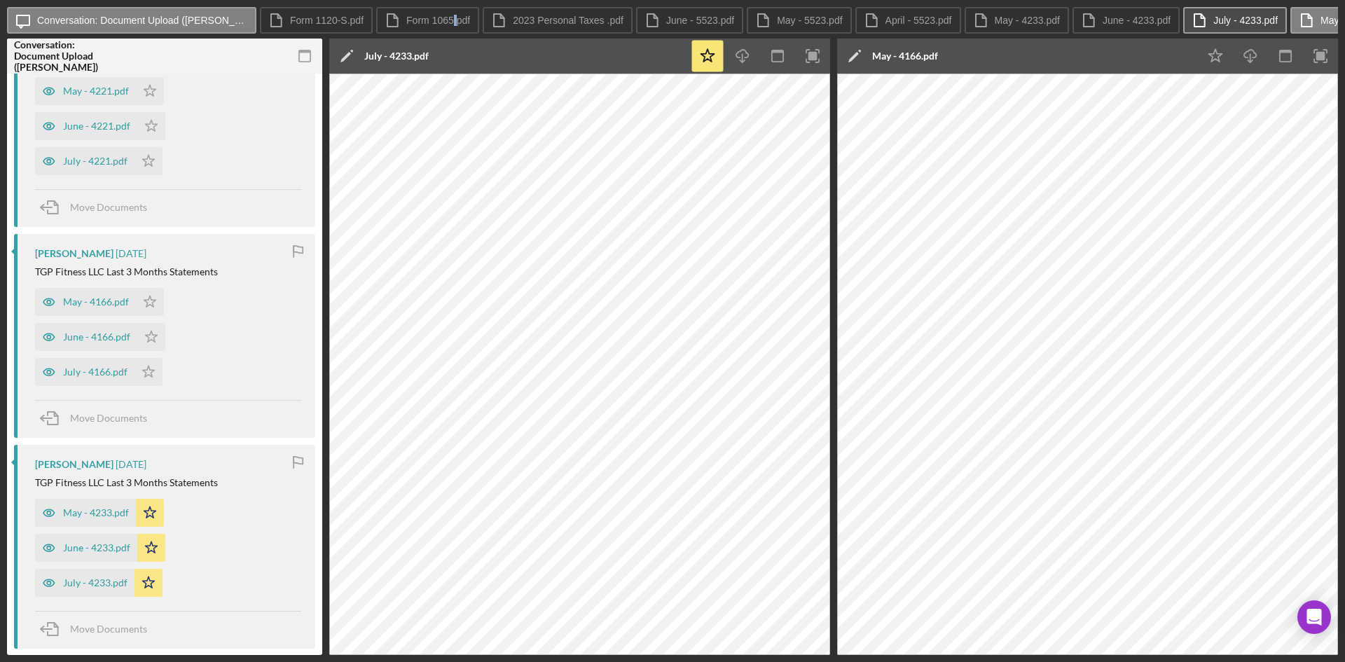
click at [1229, 25] on label "July - 4233.pdf" at bounding box center [1245, 20] width 64 height 11
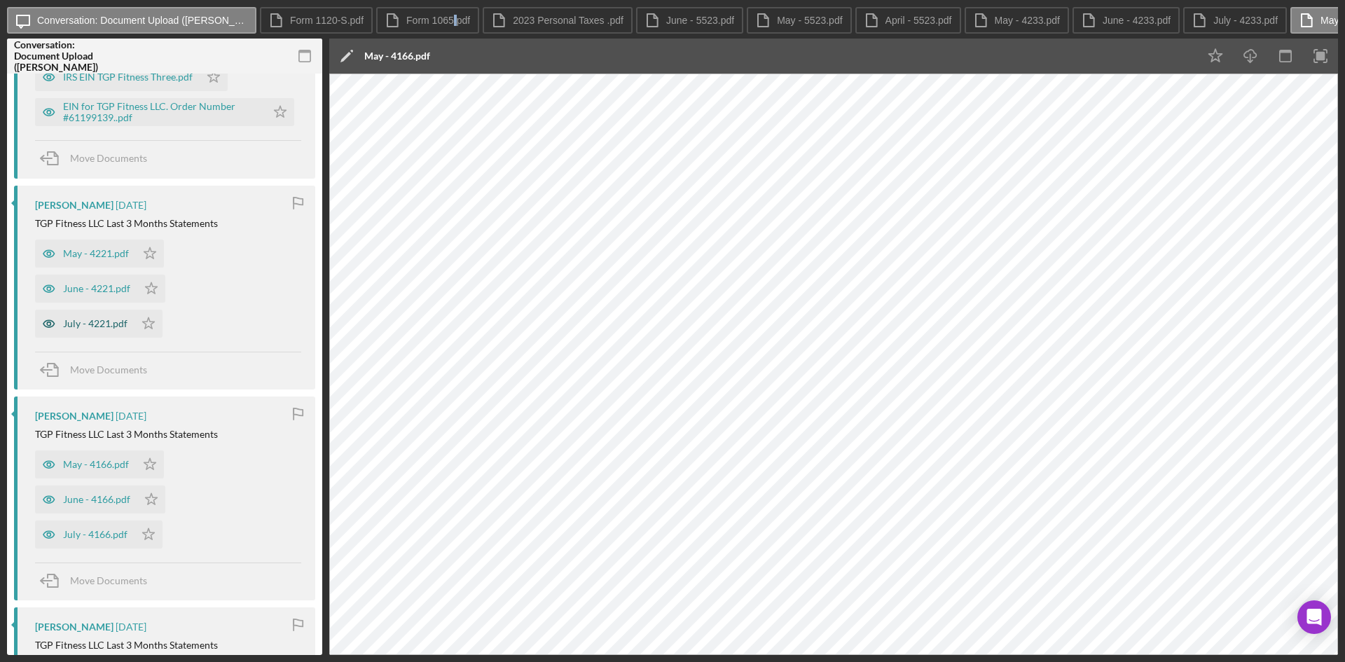
scroll to position [488, 0]
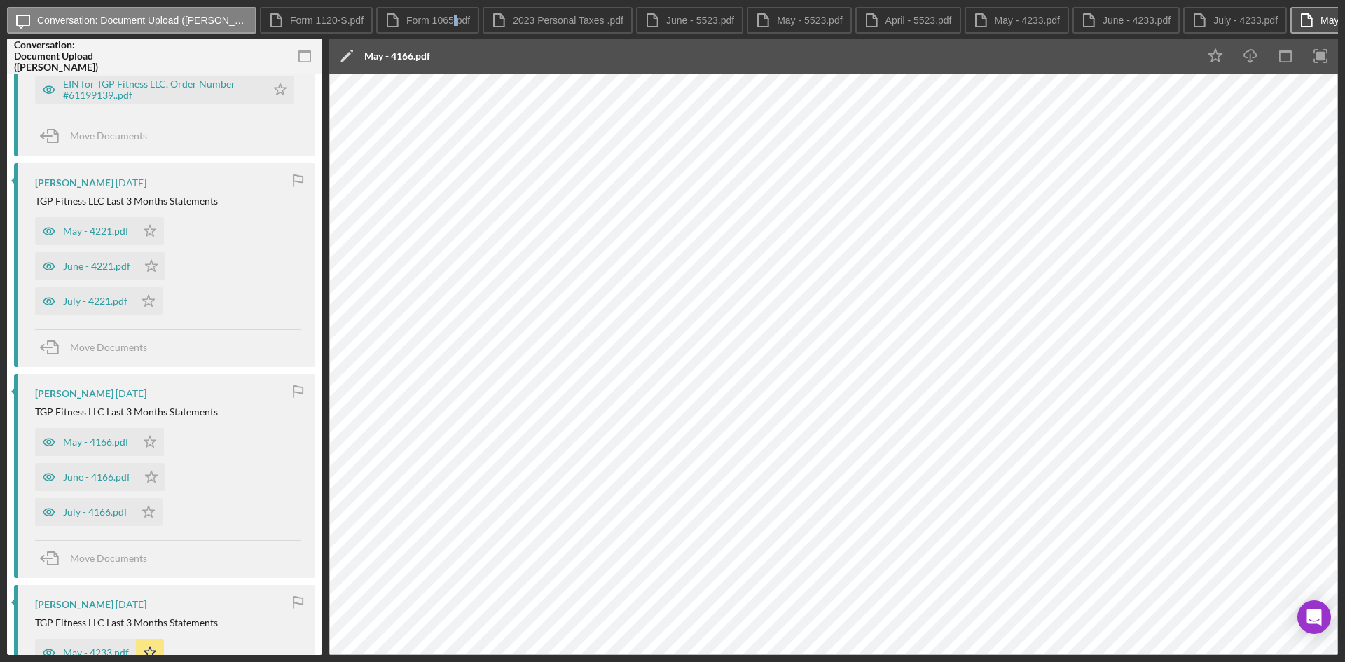
click at [1321, 15] on label "May - 4166.pdf" at bounding box center [1353, 20] width 65 height 11
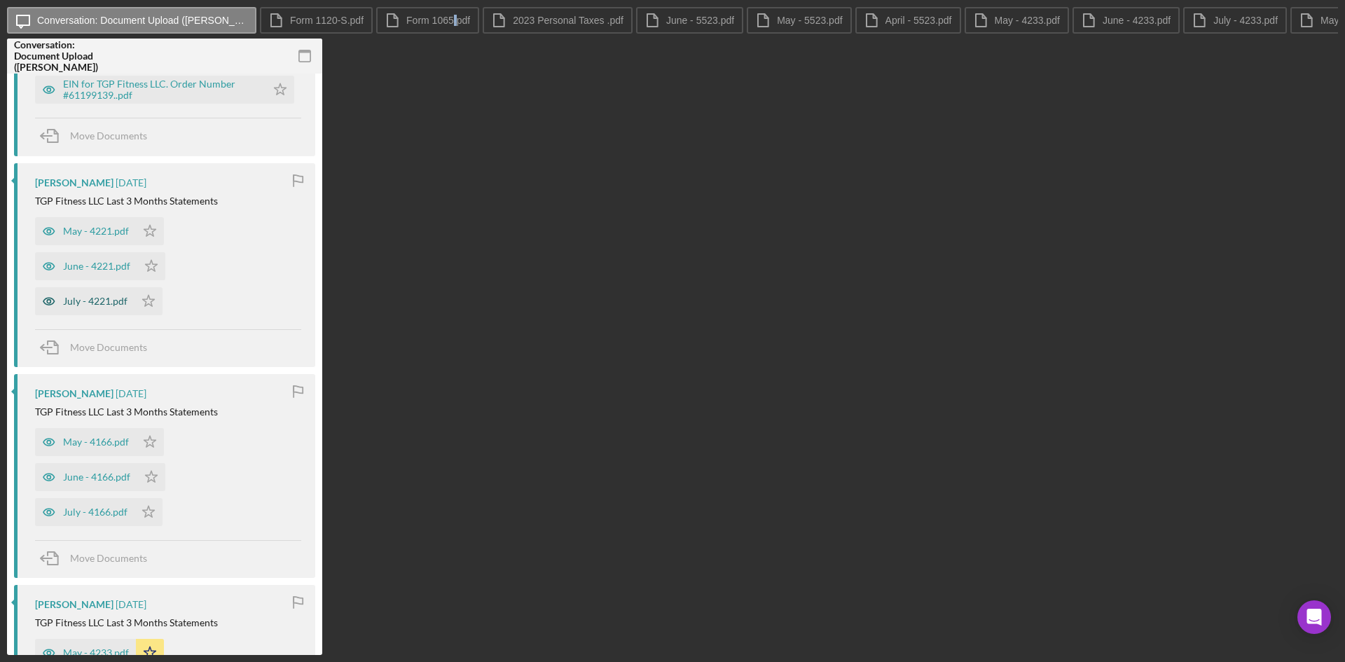
click at [88, 296] on div "July - 4221.pdf" at bounding box center [95, 301] width 64 height 11
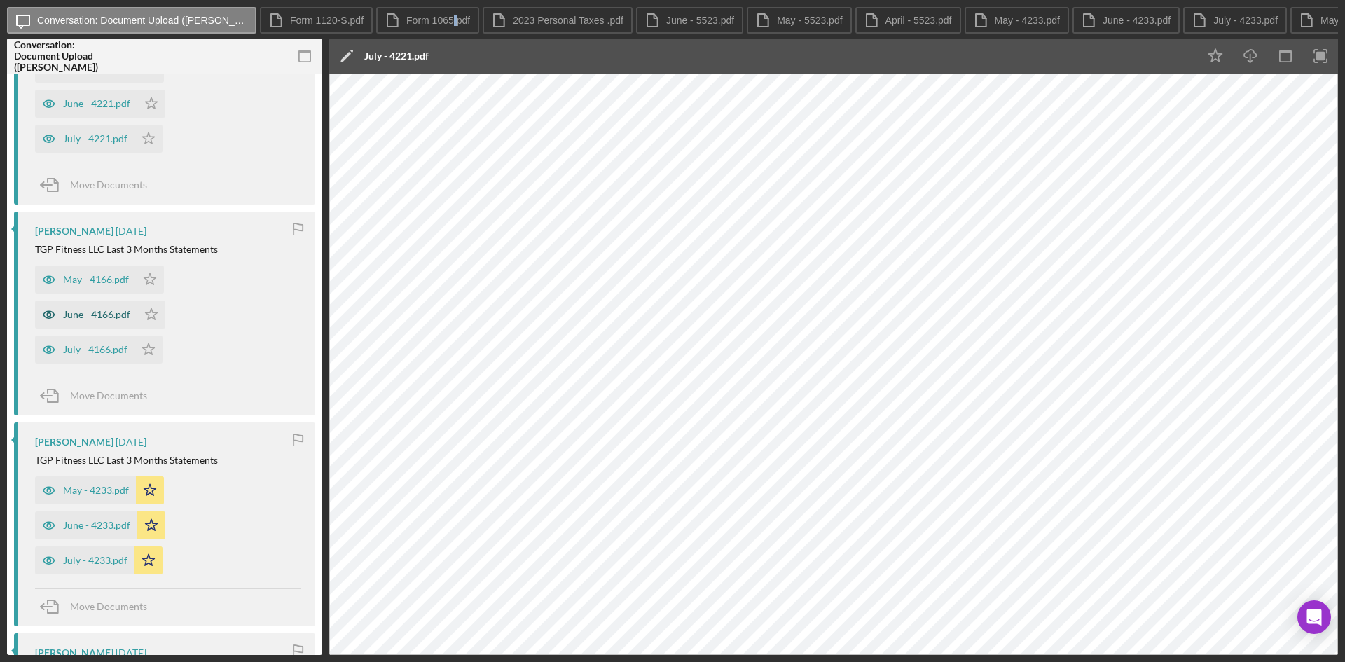
scroll to position [628, 0]
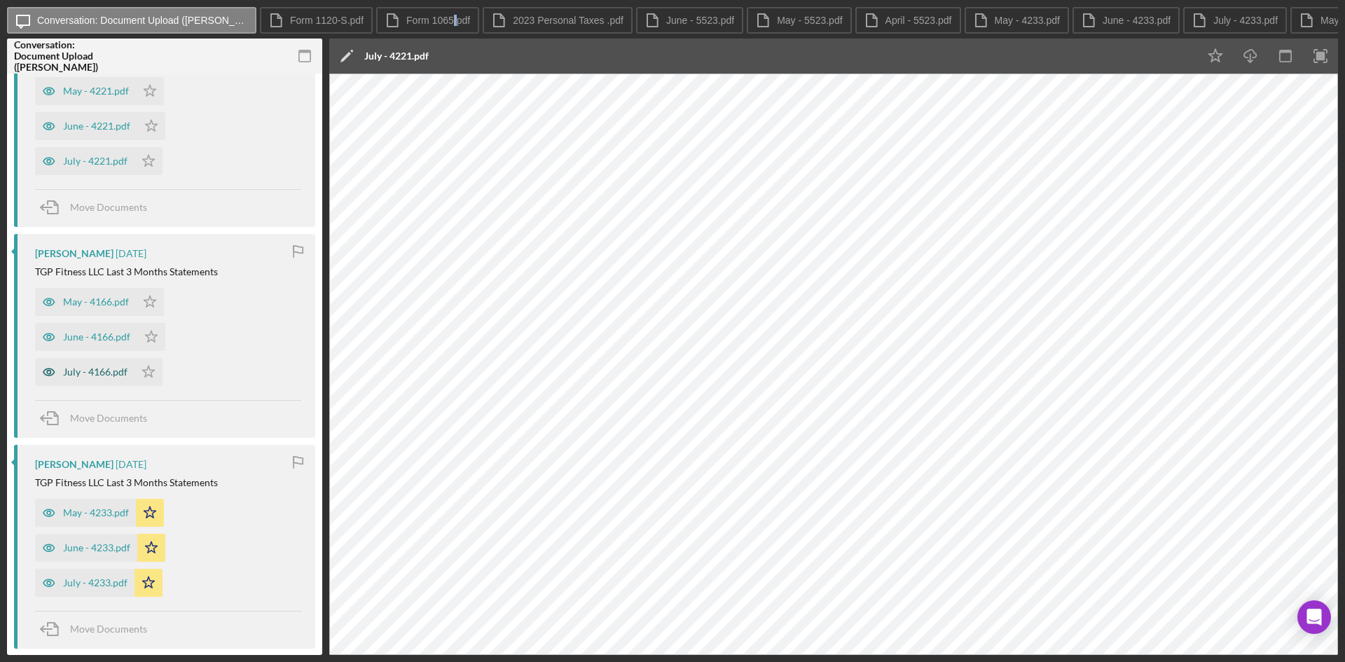
click at [90, 370] on div "July - 4166.pdf" at bounding box center [95, 371] width 64 height 11
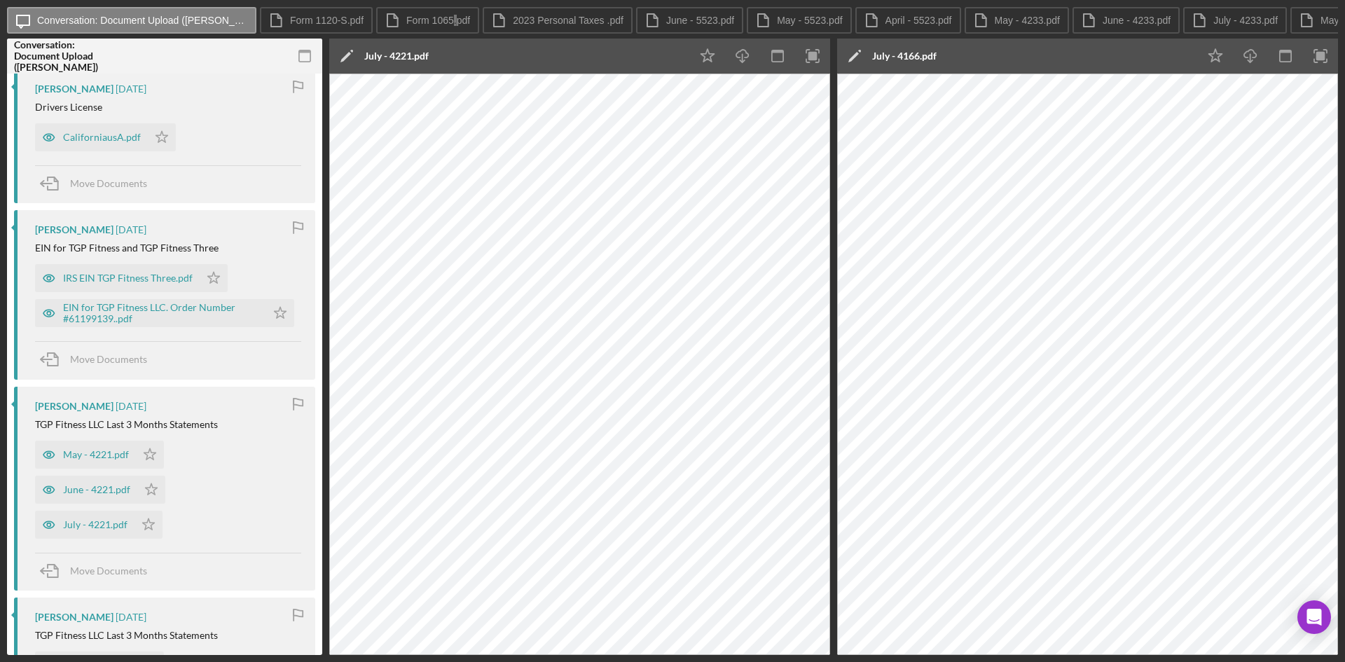
scroll to position [348, 0]
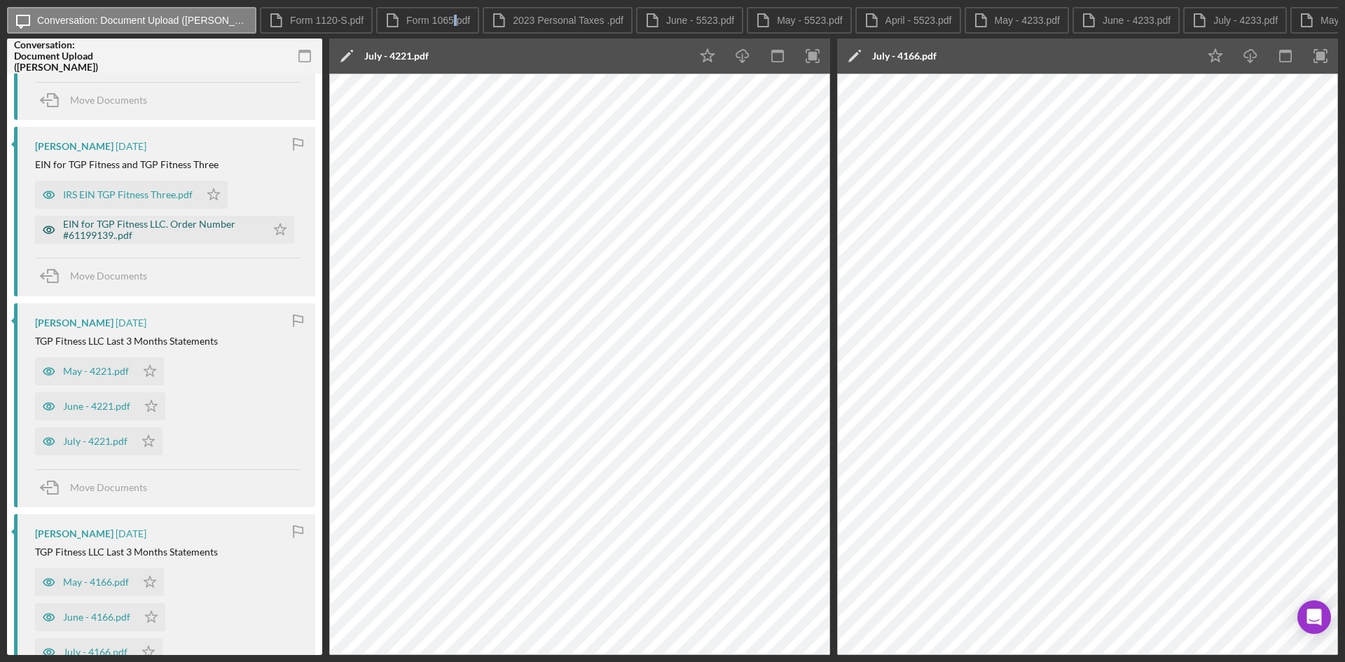
click at [112, 237] on div "EIN for TGP Fitness LLC. Order Number #61199139..pdf" at bounding box center [161, 230] width 196 height 22
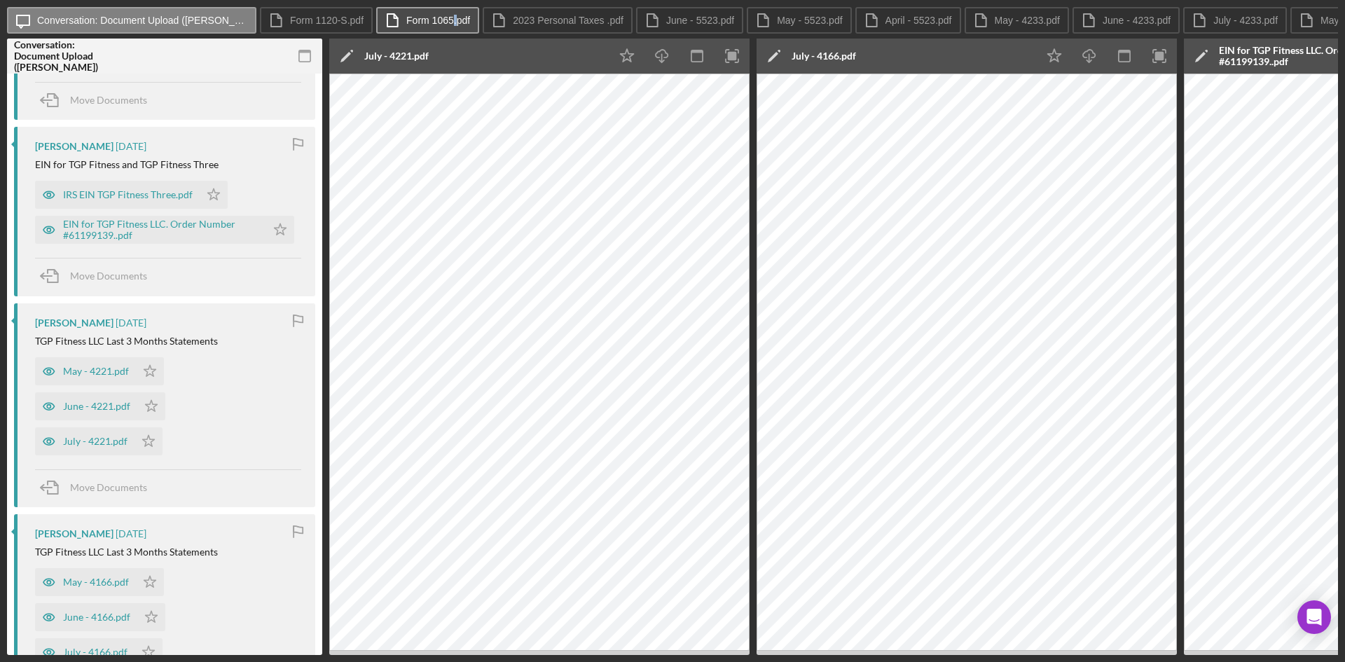
click at [415, 8] on button "Form 1065.pdf" at bounding box center [427, 20] width 103 height 27
click at [511, 53] on div "Icon/Edit Form 1065.pdf" at bounding box center [469, 56] width 280 height 35
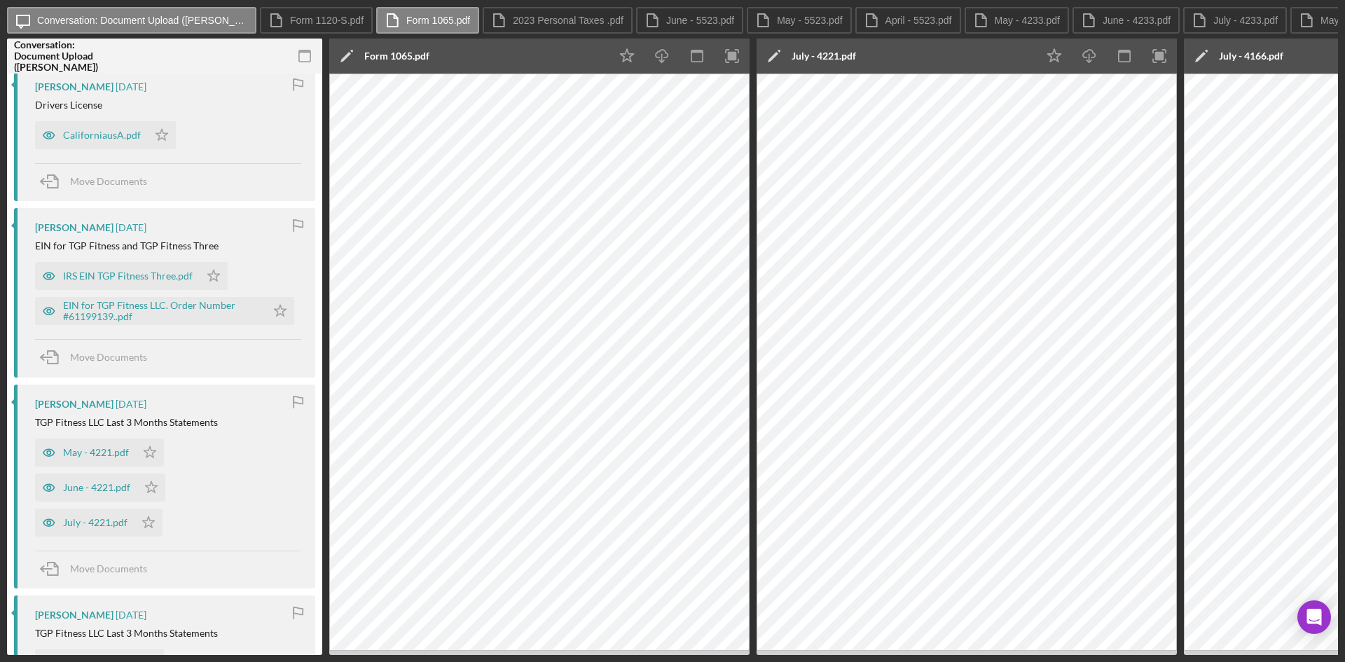
scroll to position [208, 0]
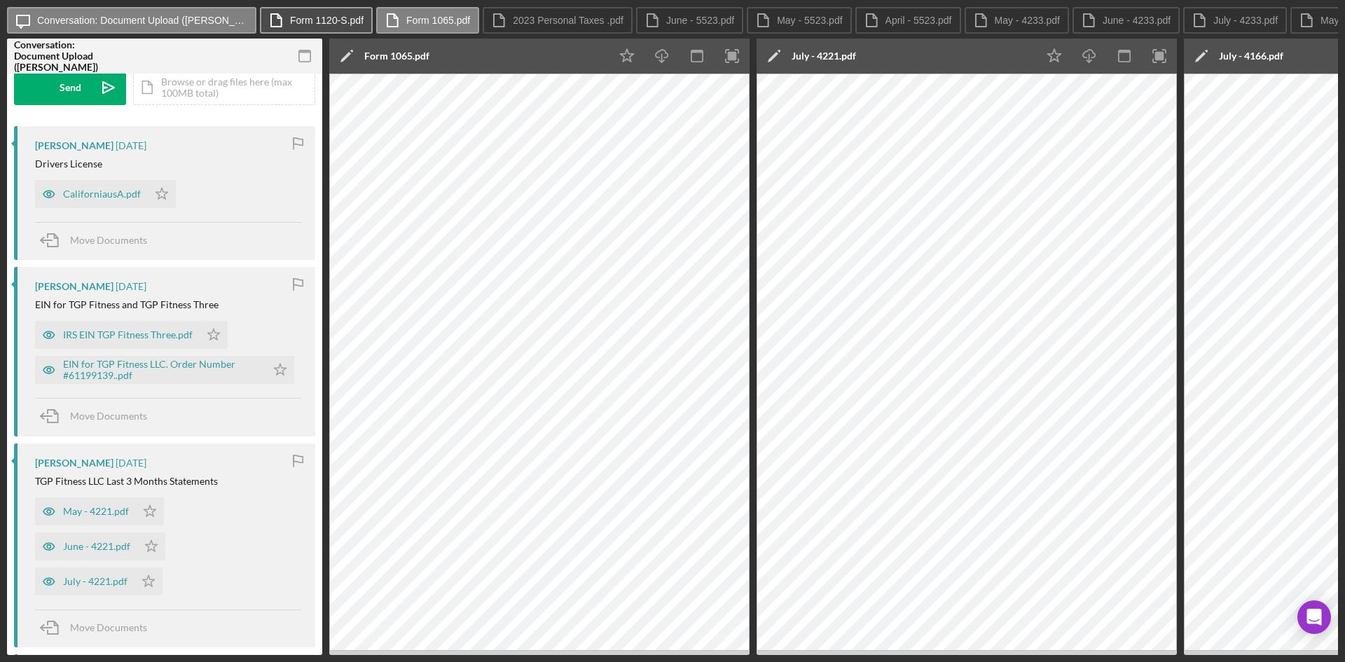
click at [331, 21] on label "Form 1120-S.pdf" at bounding box center [327, 20] width 74 height 11
